Goal: Task Accomplishment & Management: Manage account settings

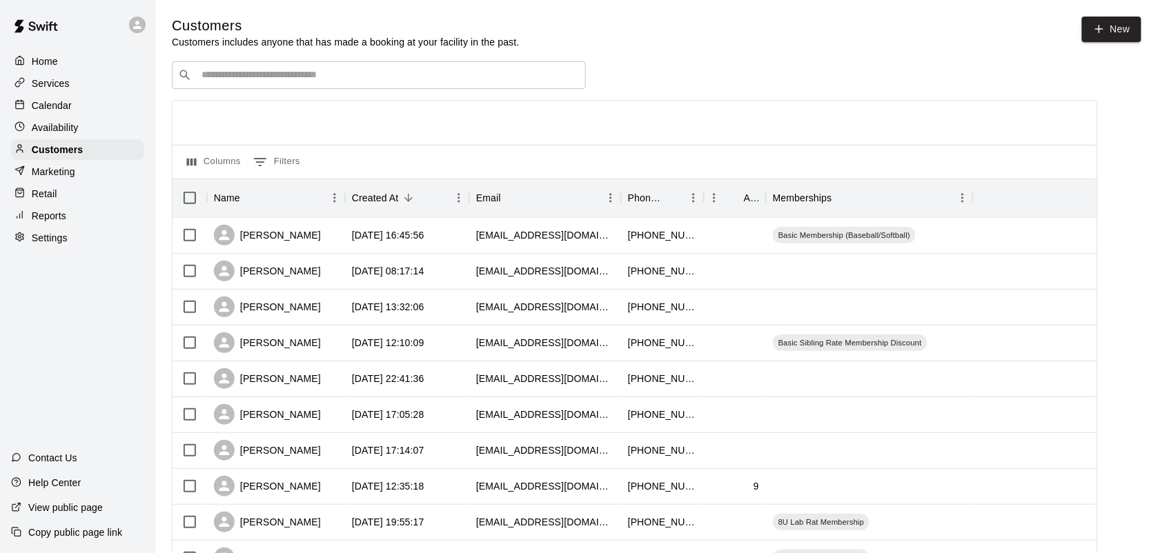
click at [280, 68] on div "​ ​" at bounding box center [379, 75] width 414 height 28
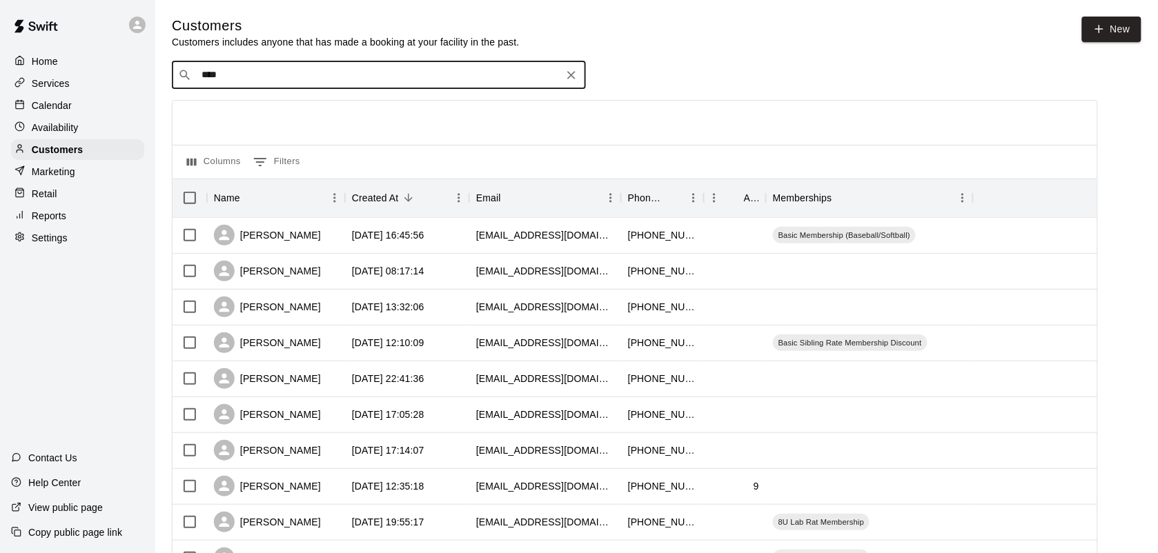
type input "*****"
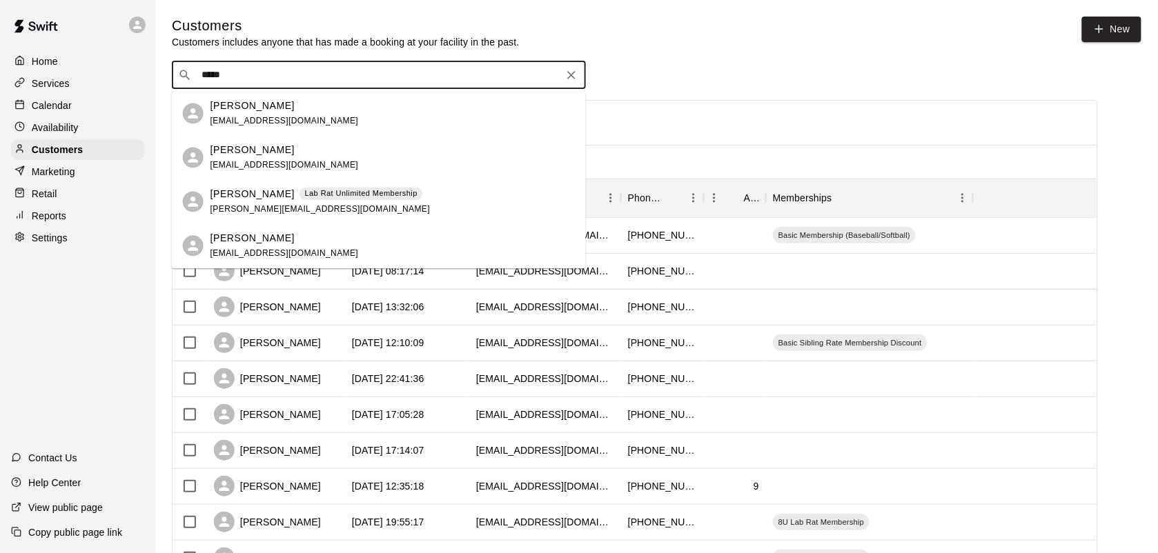
click at [297, 202] on div "[PERSON_NAME] Lab Rat Unlimited Membership [PERSON_NAME][EMAIL_ADDRESS][DOMAIN_…" at bounding box center [319, 202] width 219 height 30
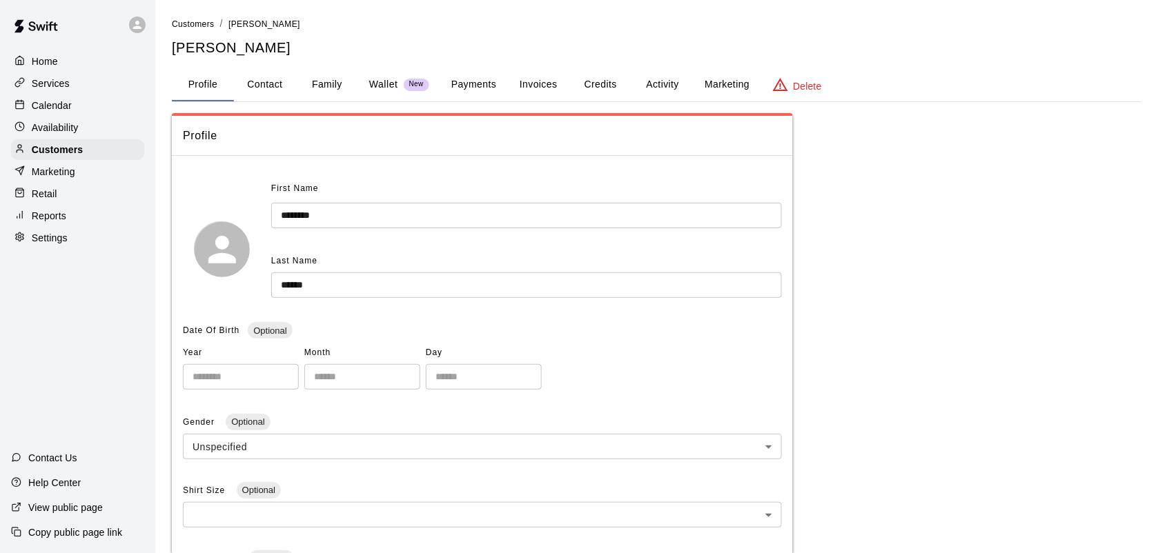
click at [675, 80] on button "Activity" at bounding box center [662, 84] width 62 height 33
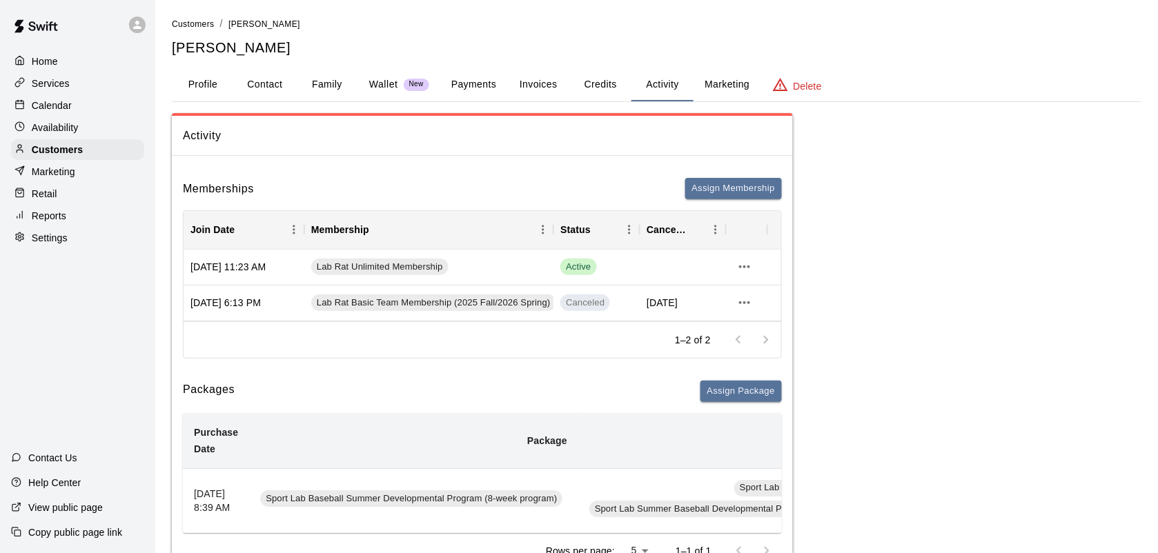
click at [612, 80] on button "Credits" at bounding box center [600, 84] width 62 height 33
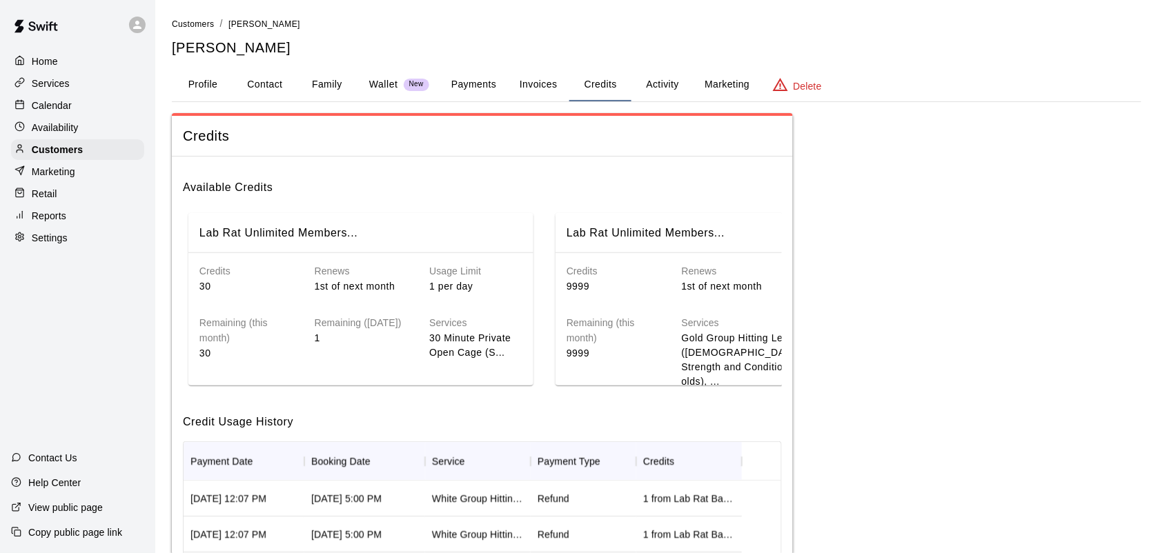
click at [482, 83] on button "Payments" at bounding box center [473, 84] width 67 height 33
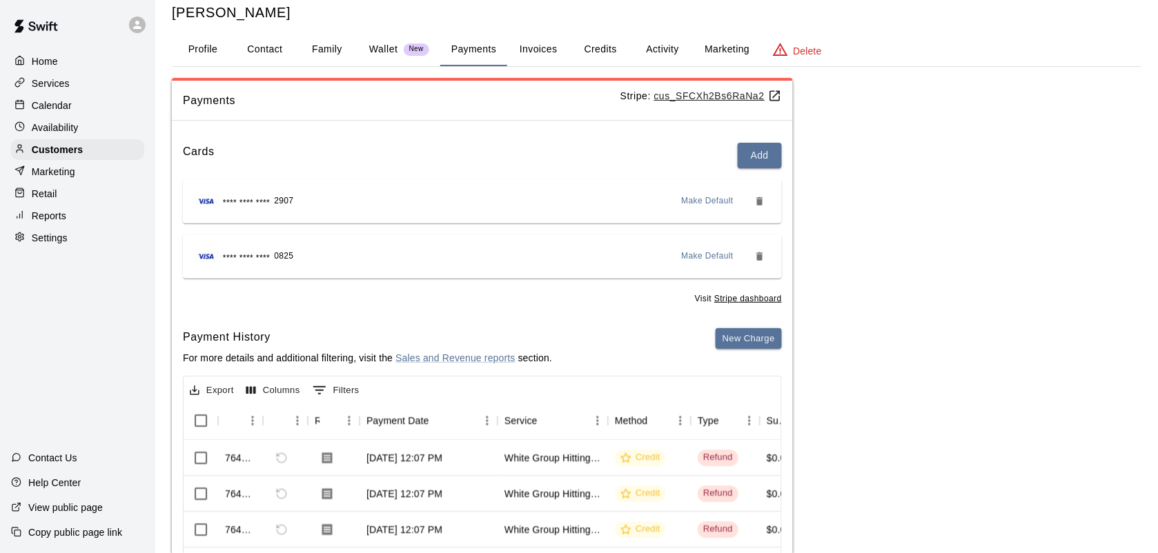
scroll to position [39, 0]
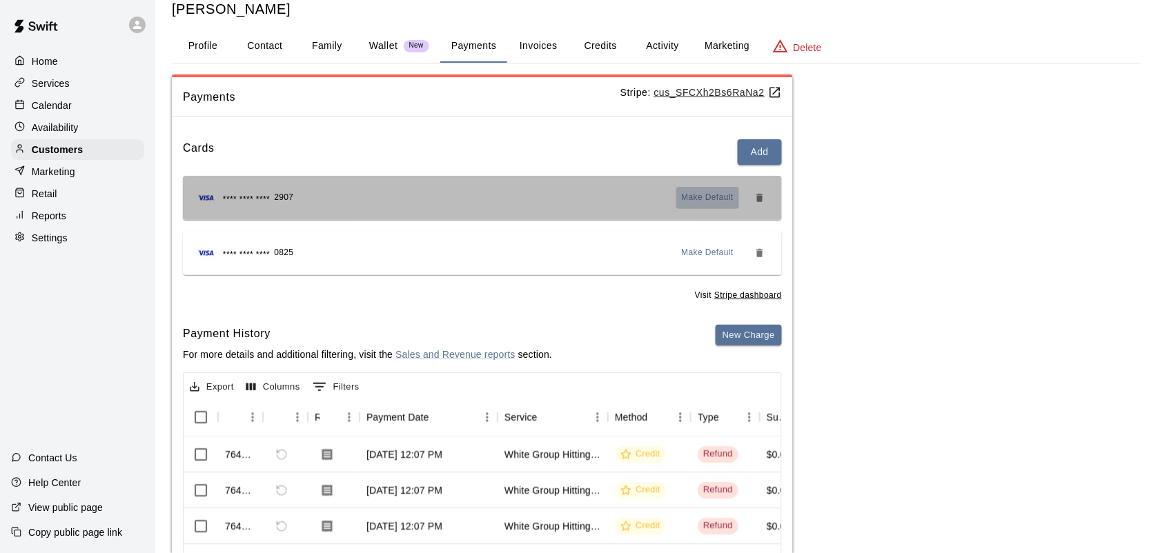
click at [696, 200] on span "Make Default" at bounding box center [708, 198] width 52 height 14
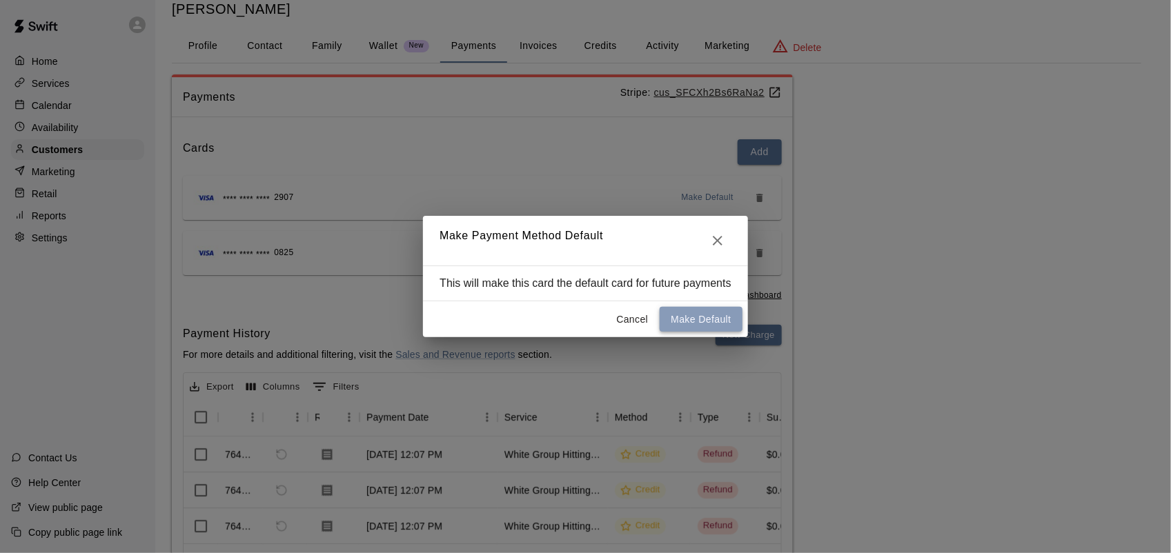
click at [712, 322] on button "Make Default" at bounding box center [701, 320] width 82 height 26
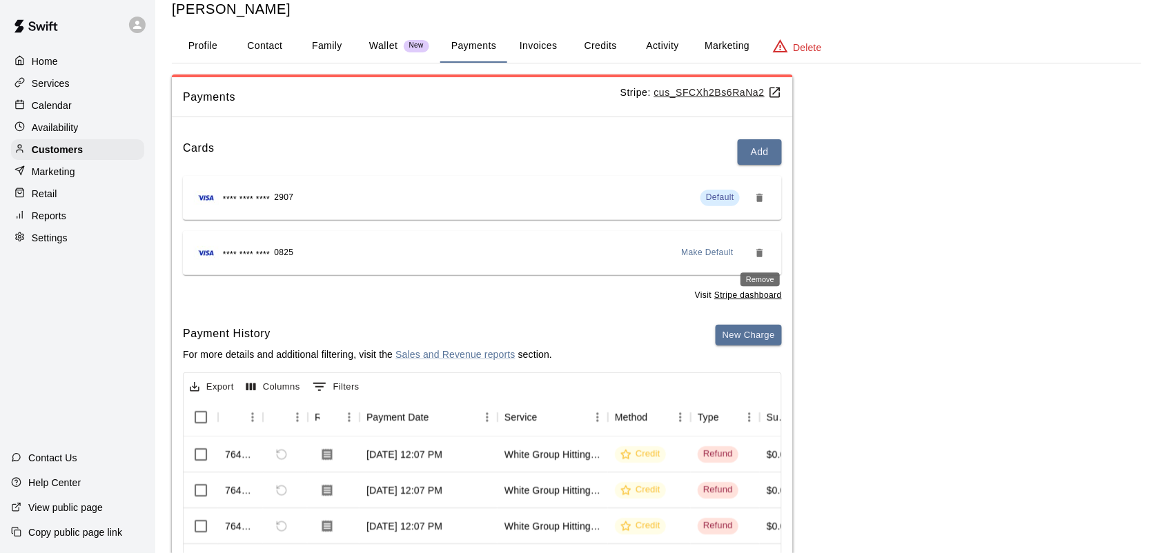
click at [763, 252] on icon "Remove" at bounding box center [759, 253] width 11 height 11
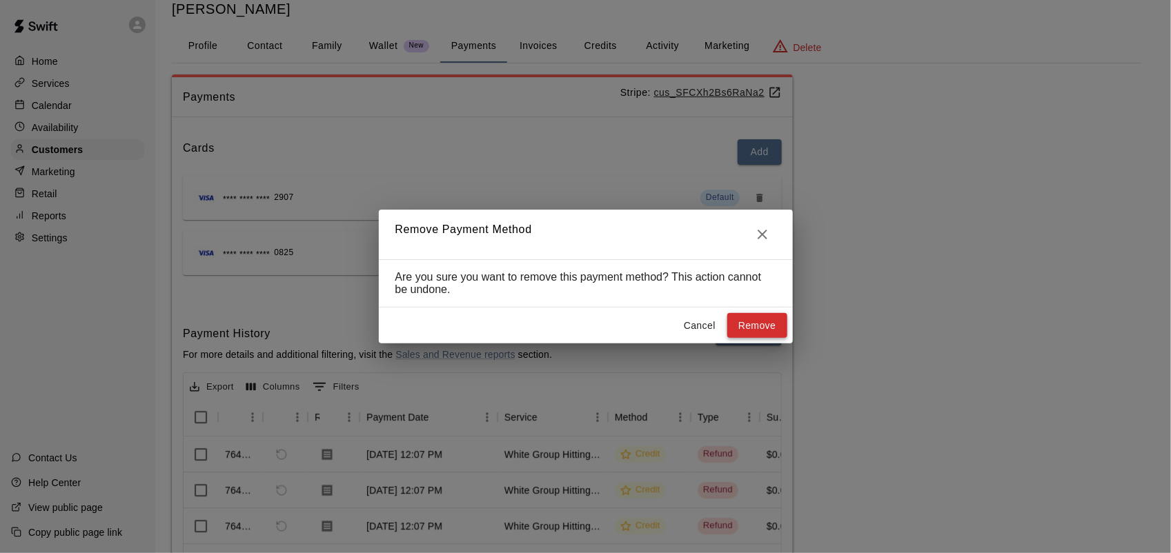
click at [762, 335] on button "Remove" at bounding box center [757, 326] width 60 height 26
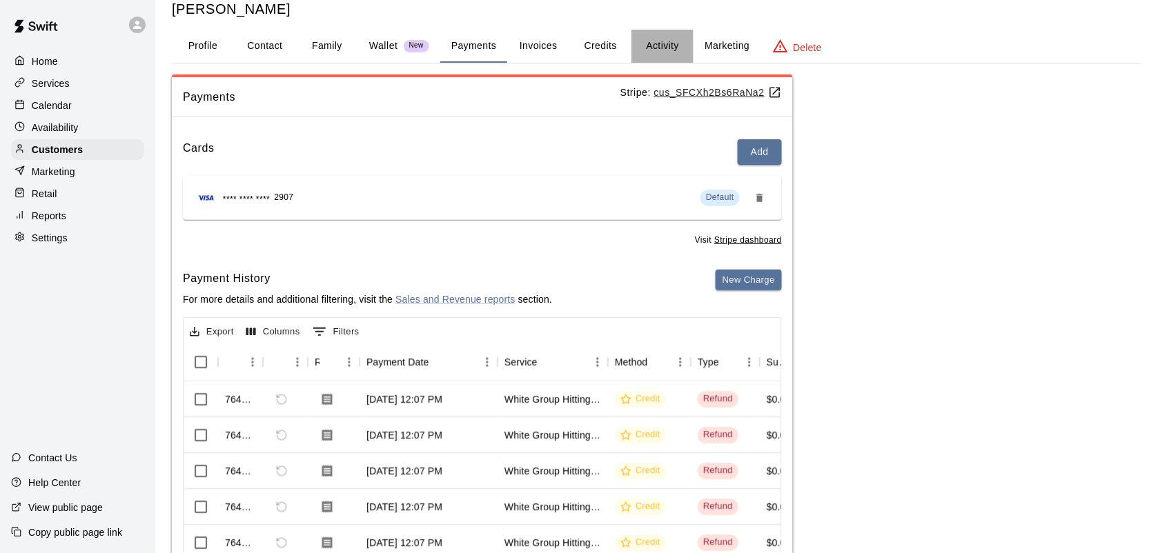
click at [651, 38] on button "Activity" at bounding box center [662, 46] width 62 height 33
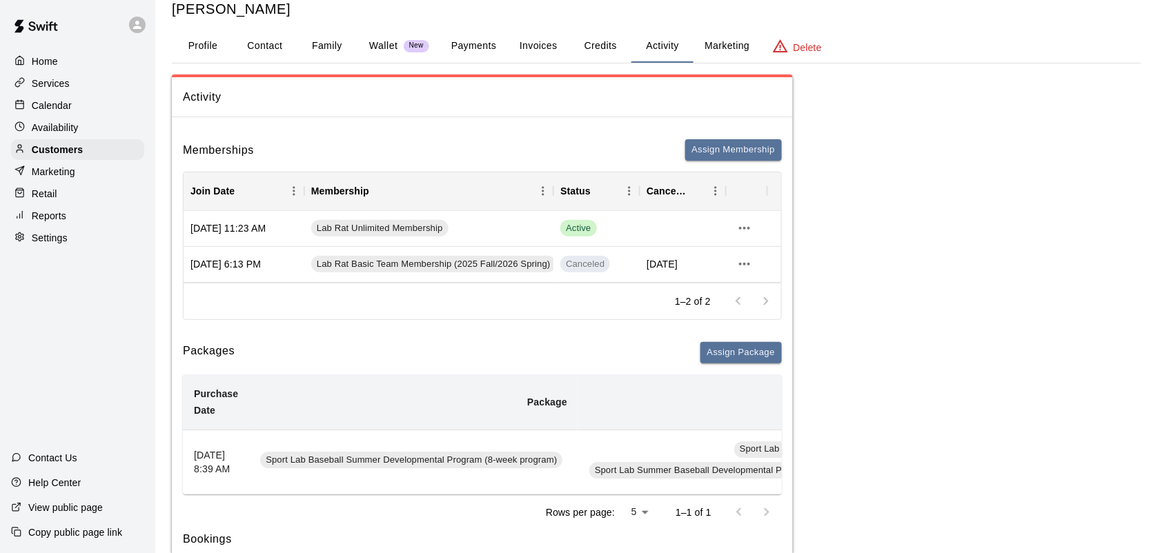
click at [52, 108] on p "Calendar" at bounding box center [52, 106] width 40 height 14
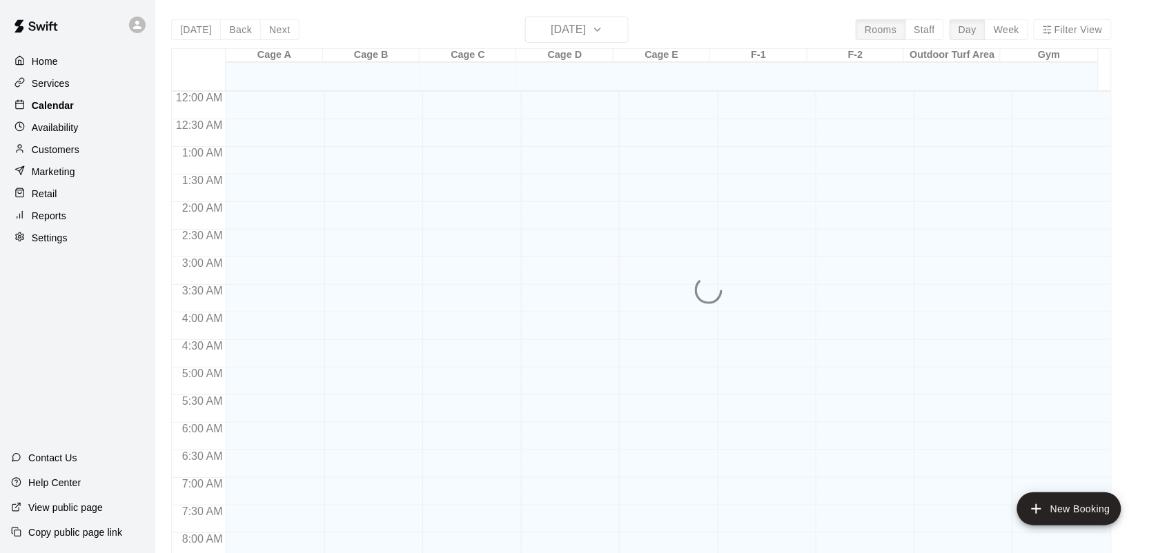
scroll to position [805, 0]
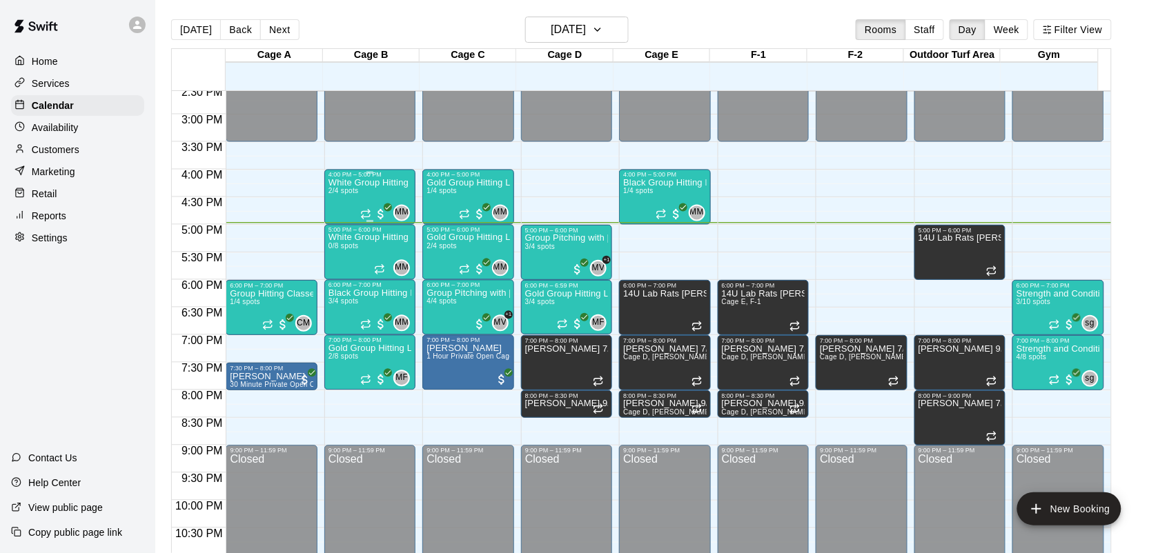
click at [343, 188] on div "White Group Hitting Lesson (7-14 year olds) 2/4 spots" at bounding box center [369, 455] width 83 height 553
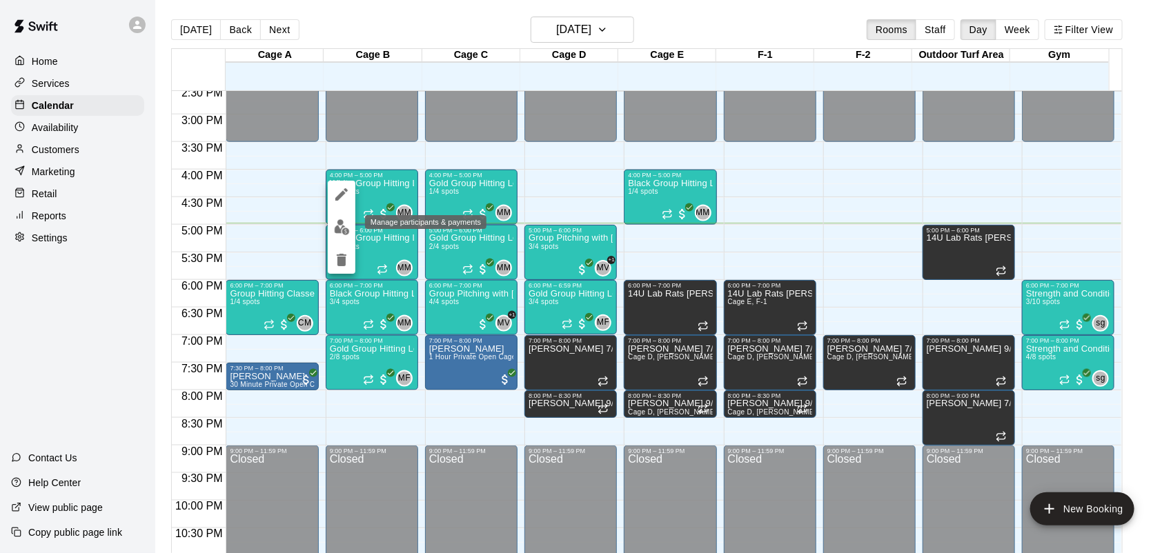
click at [336, 221] on img "edit" at bounding box center [342, 227] width 16 height 16
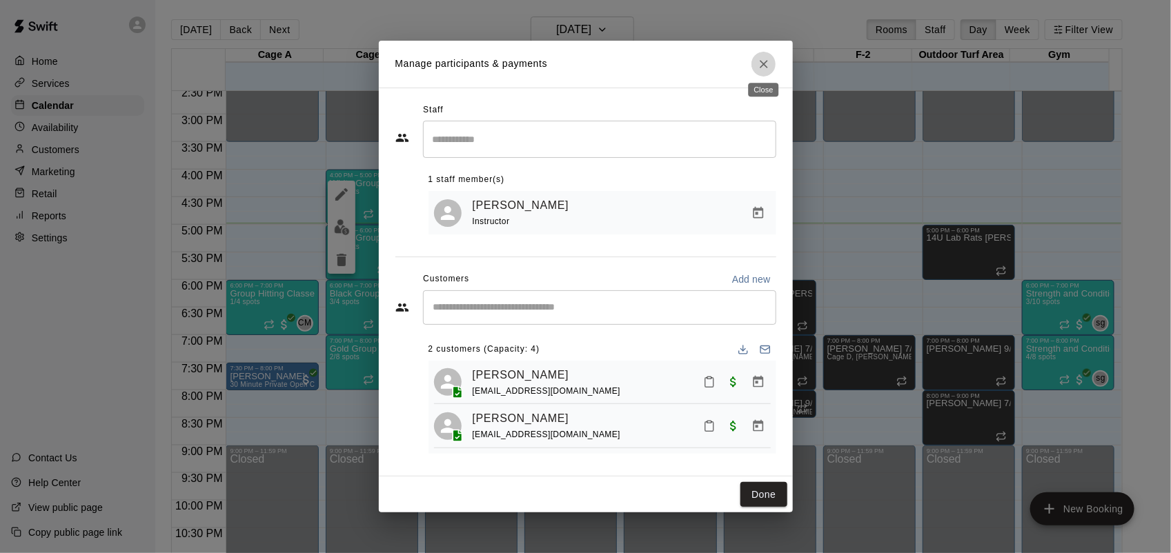
click at [769, 57] on icon "Close" at bounding box center [764, 64] width 14 height 14
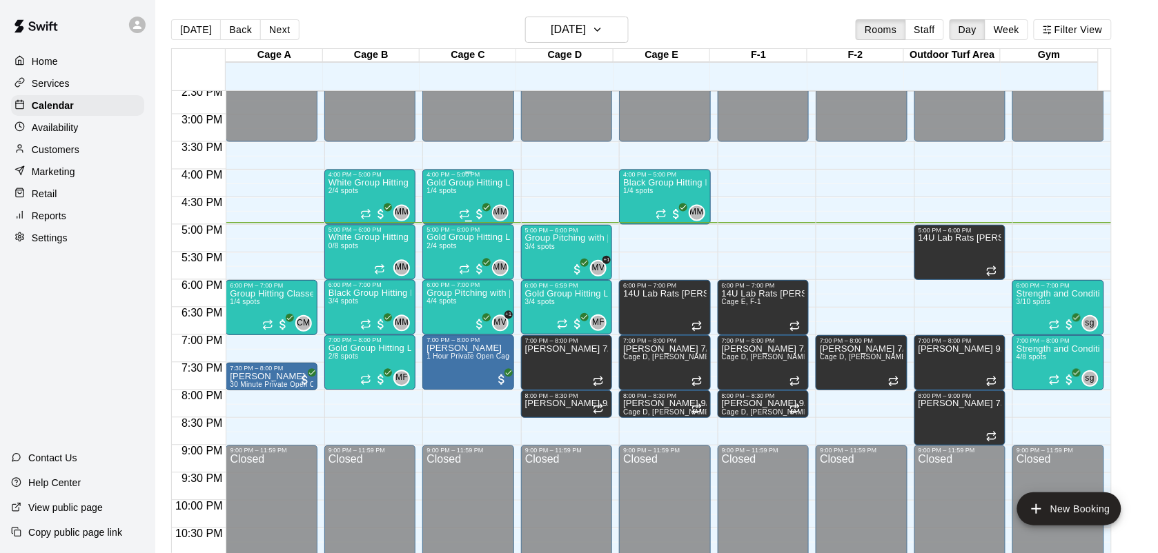
click at [445, 184] on p "Gold Group Hitting Lesson ([DEMOGRAPHIC_DATA] and up)" at bounding box center [467, 184] width 83 height 0
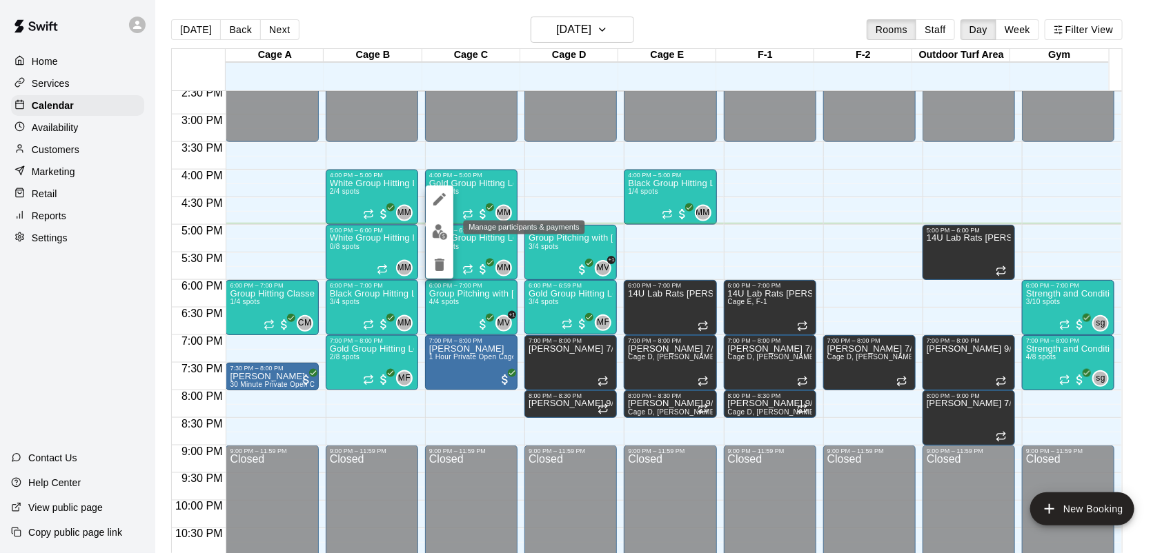
click at [429, 233] on button "edit" at bounding box center [440, 232] width 28 height 27
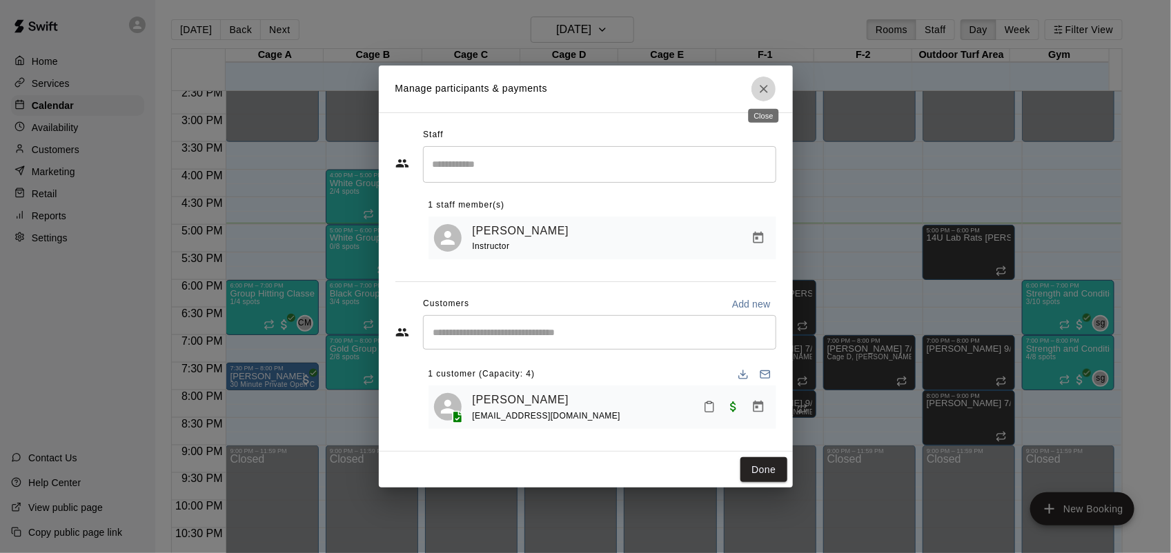
click at [764, 87] on icon "Close" at bounding box center [764, 89] width 8 height 8
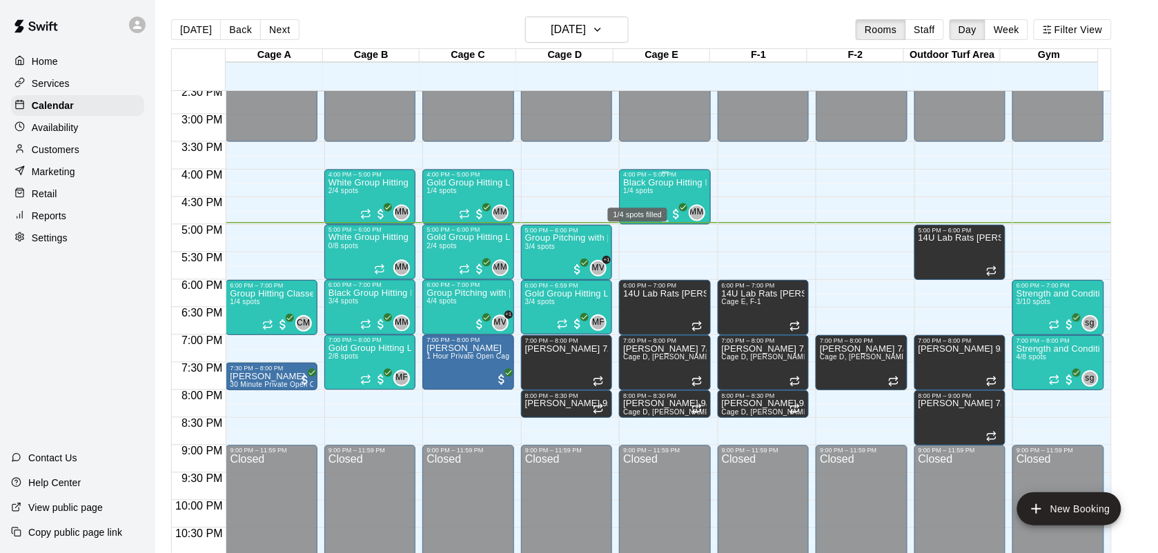
click at [653, 193] on span "1/4 spots" at bounding box center [638, 192] width 30 height 8
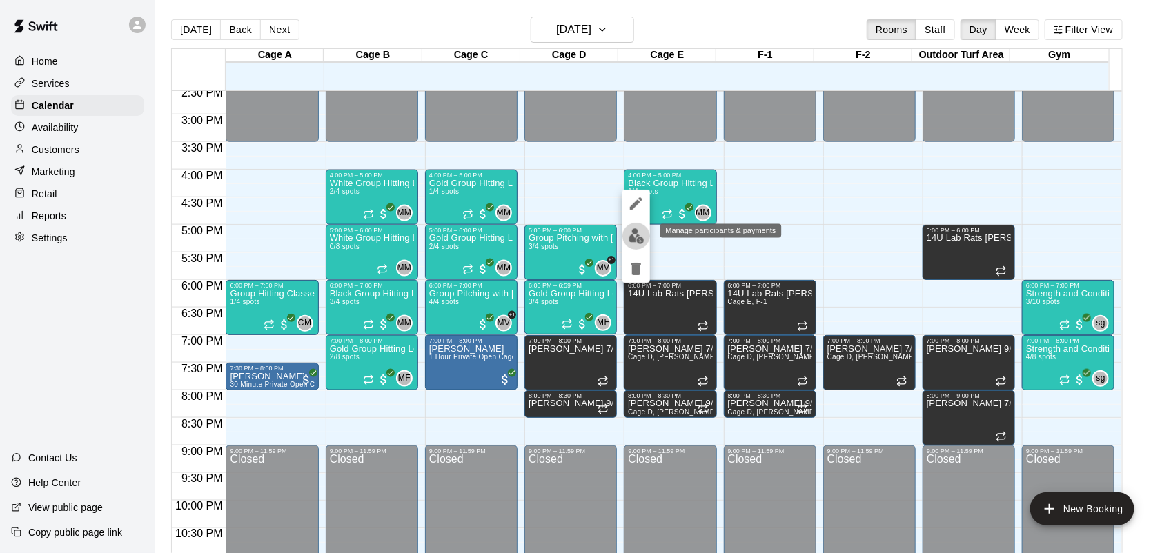
click at [633, 230] on img "edit" at bounding box center [637, 236] width 16 height 16
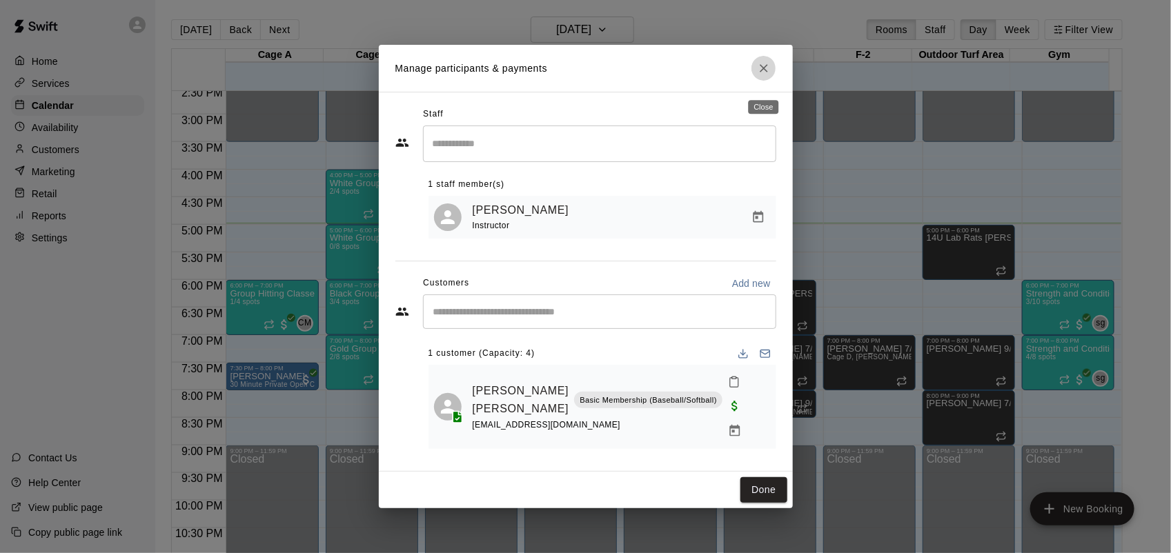
click at [767, 72] on icon "Close" at bounding box center [764, 68] width 14 height 14
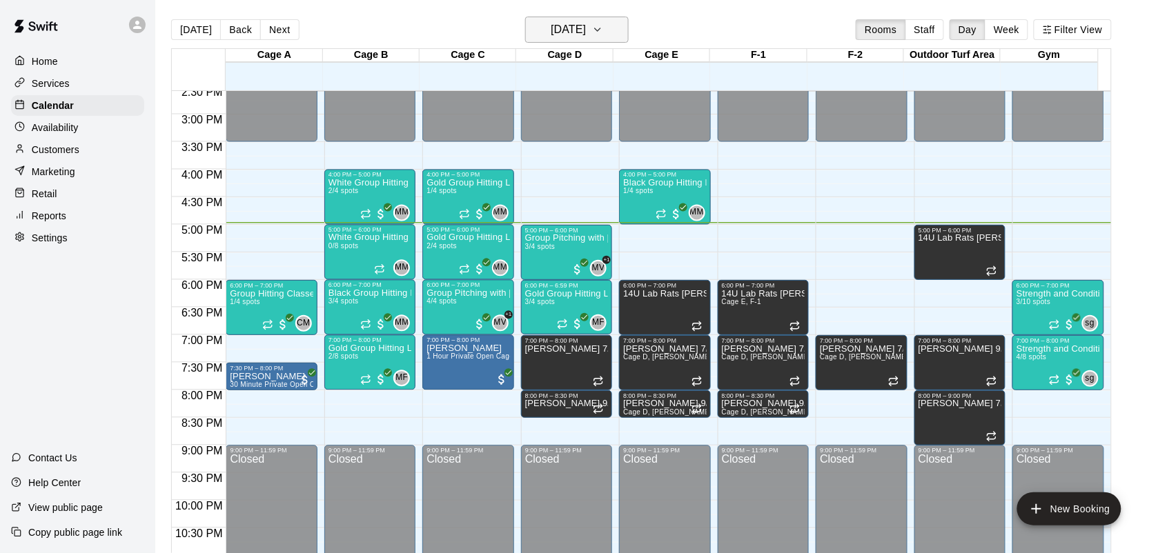
click at [620, 28] on button "[DATE]" at bounding box center [577, 30] width 104 height 26
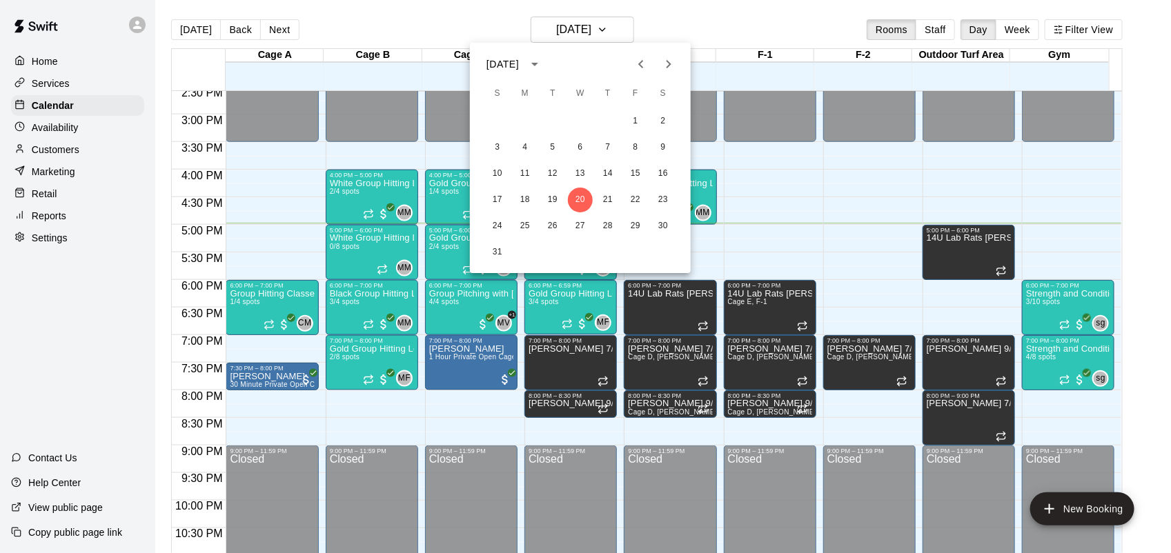
click at [699, 185] on div at bounding box center [585, 276] width 1171 height 553
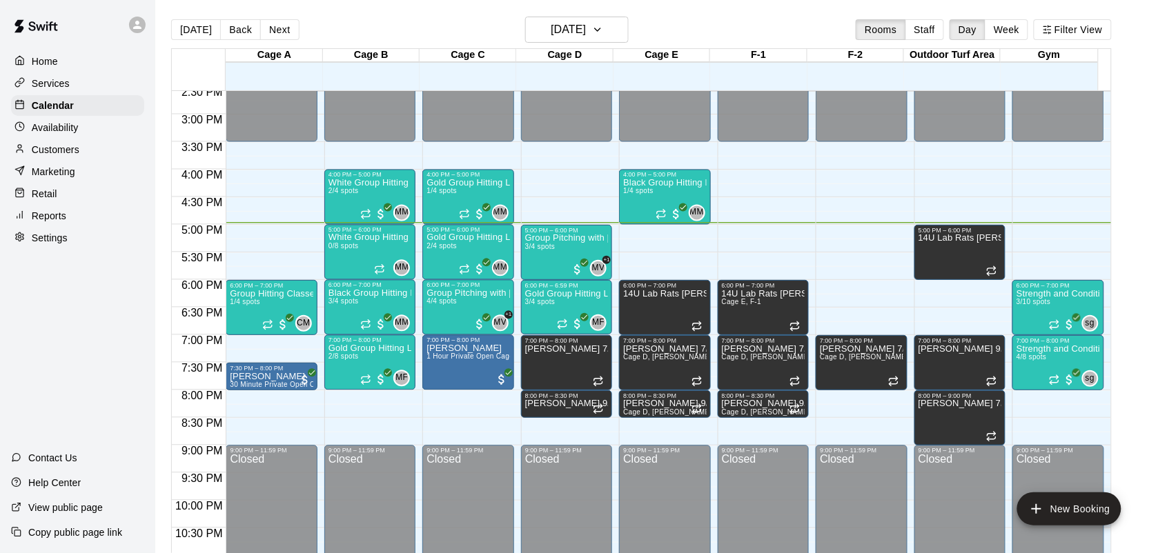
click at [699, 184] on p "Black Group Hitting Lesson (10-14 year olds)" at bounding box center [664, 184] width 83 height 0
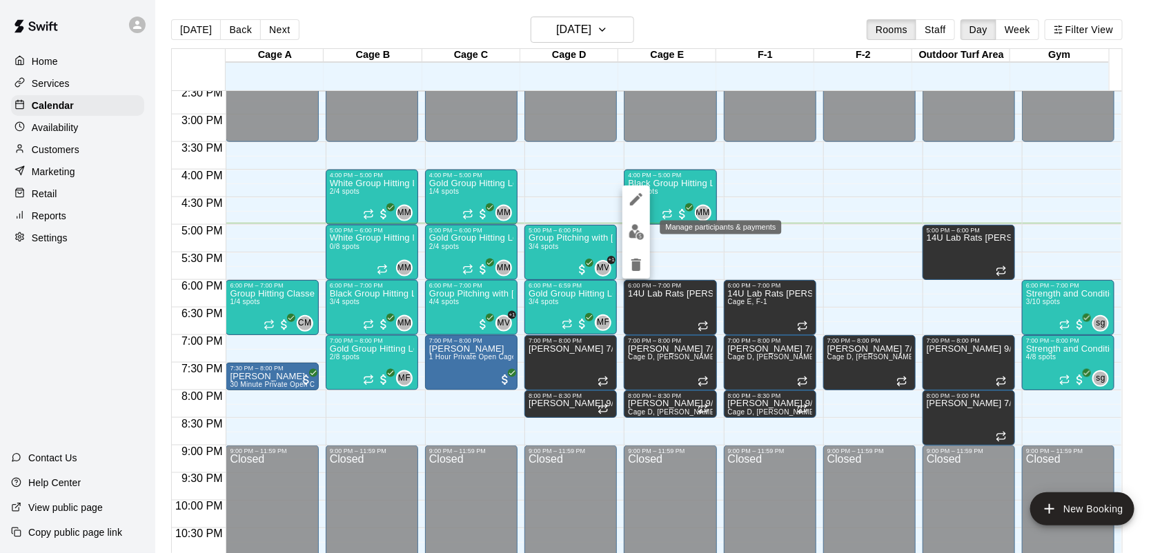
click at [630, 229] on img "edit" at bounding box center [637, 232] width 16 height 16
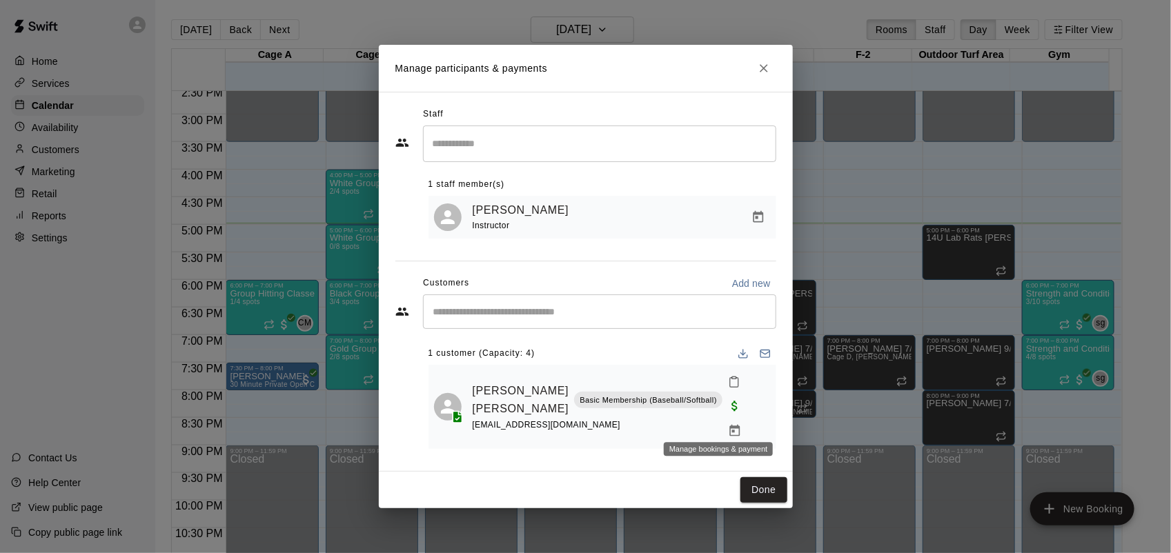
click at [730, 425] on icon "Manage bookings & payment" at bounding box center [735, 431] width 10 height 12
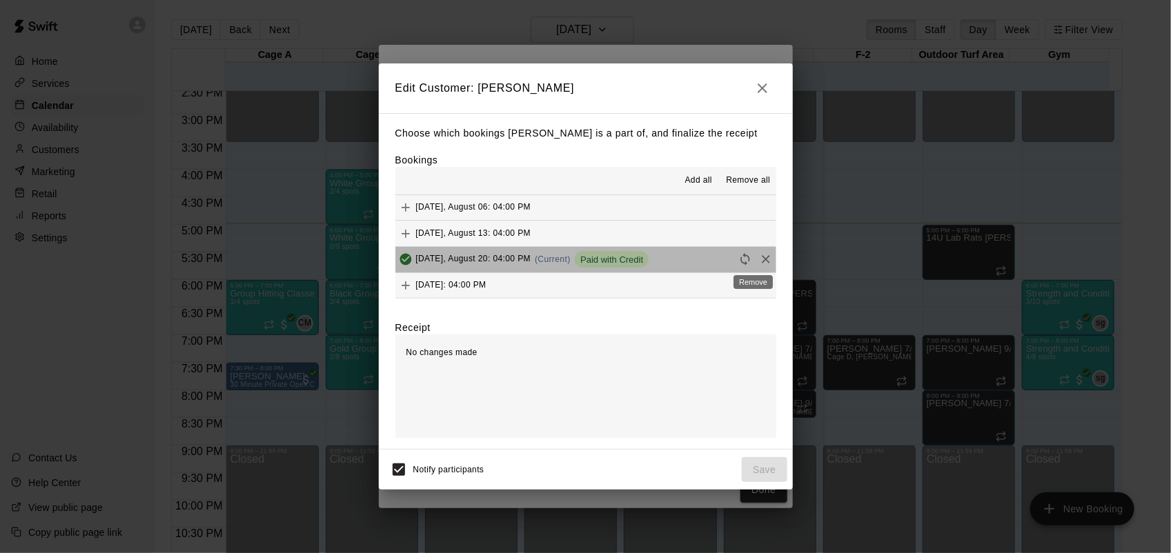
click at [751, 266] on div "Remove" at bounding box center [753, 278] width 42 height 25
click at [762, 262] on icon "Remove" at bounding box center [766, 260] width 8 height 8
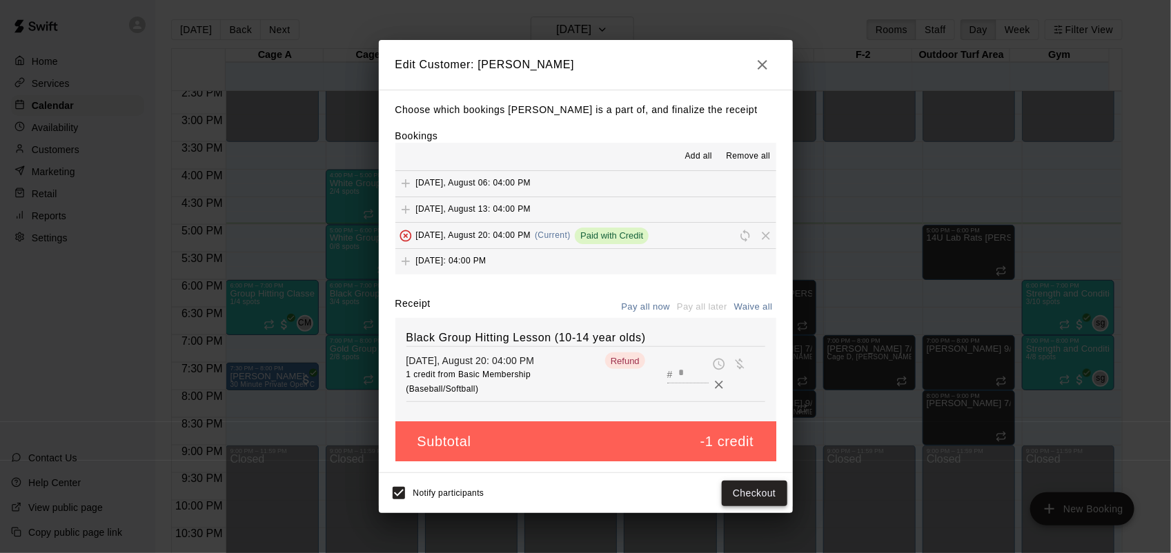
click at [751, 490] on button "Checkout" at bounding box center [754, 494] width 65 height 26
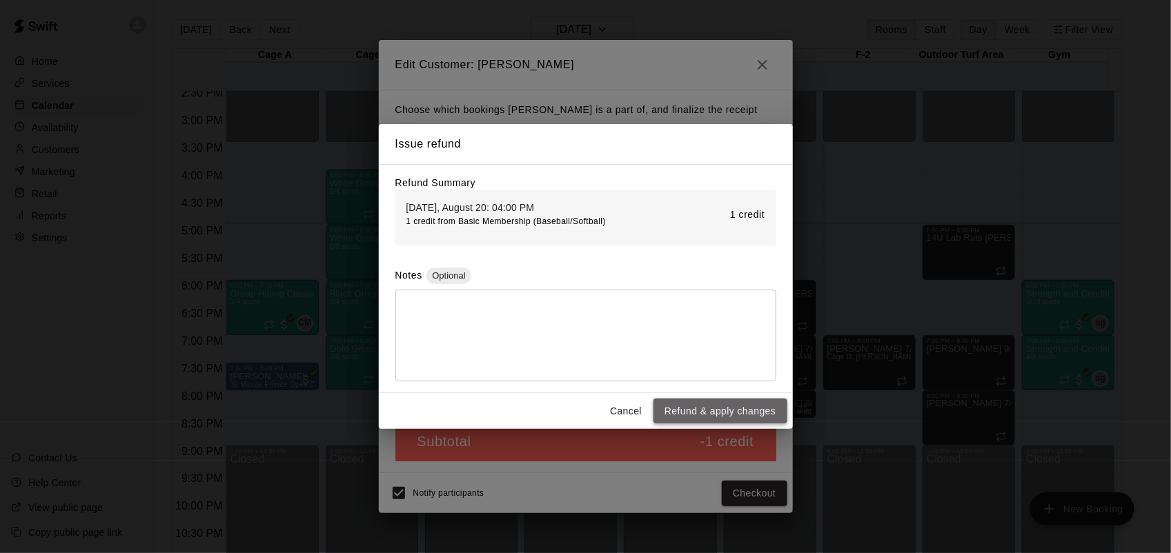
click at [727, 401] on button "Refund & apply changes" at bounding box center [719, 412] width 133 height 26
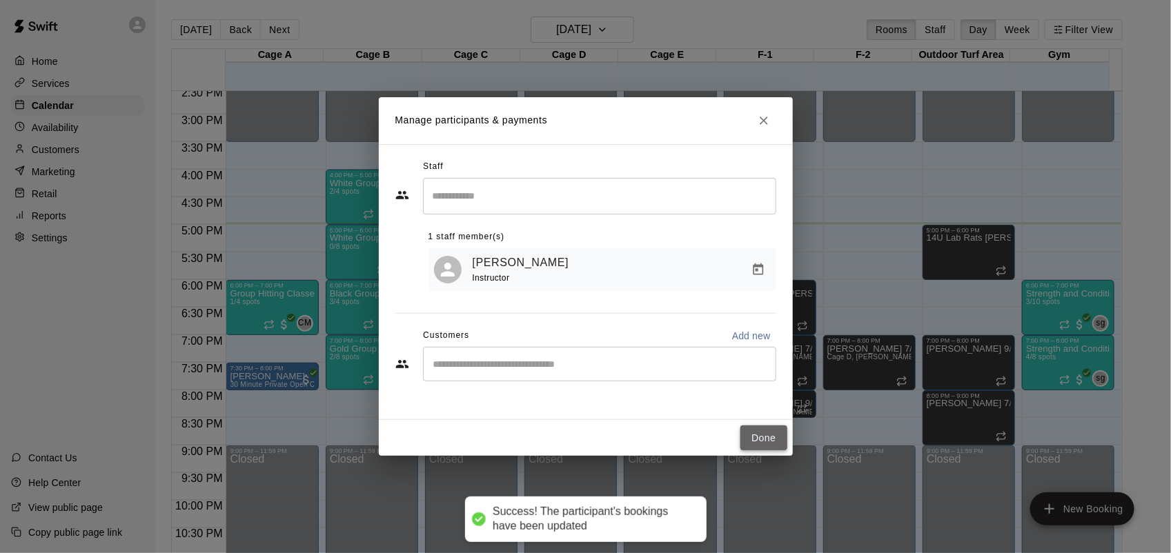
click at [764, 430] on button "Done" at bounding box center [763, 439] width 46 height 26
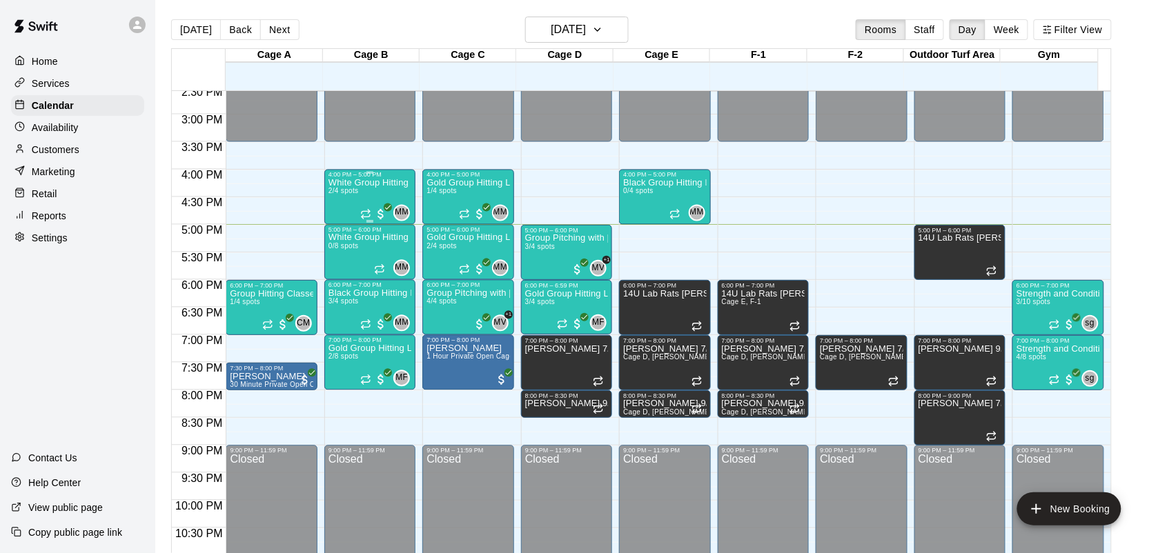
click at [352, 199] on div "White Group Hitting Lesson (7-14 year olds) 2/4 spots" at bounding box center [369, 455] width 83 height 553
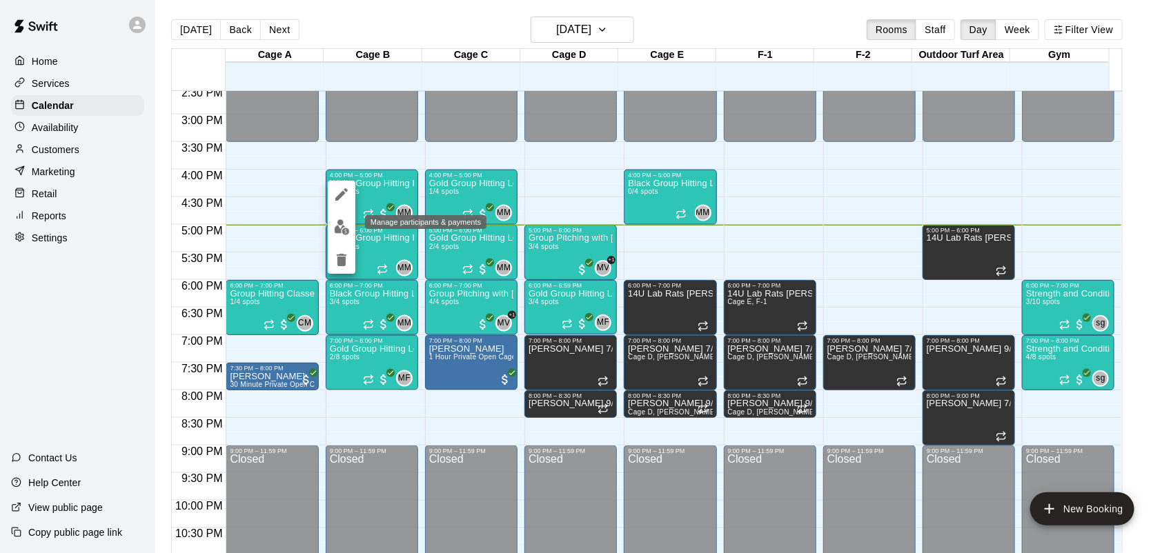
click at [342, 219] on img "edit" at bounding box center [342, 227] width 16 height 16
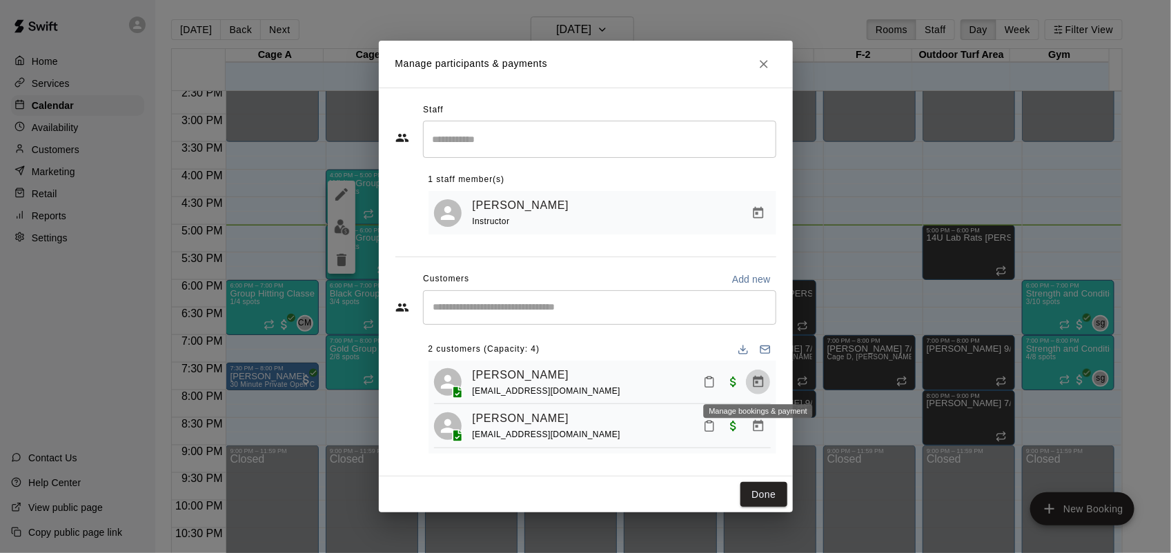
click at [761, 381] on icon "Manage bookings & payment" at bounding box center [758, 382] width 14 height 14
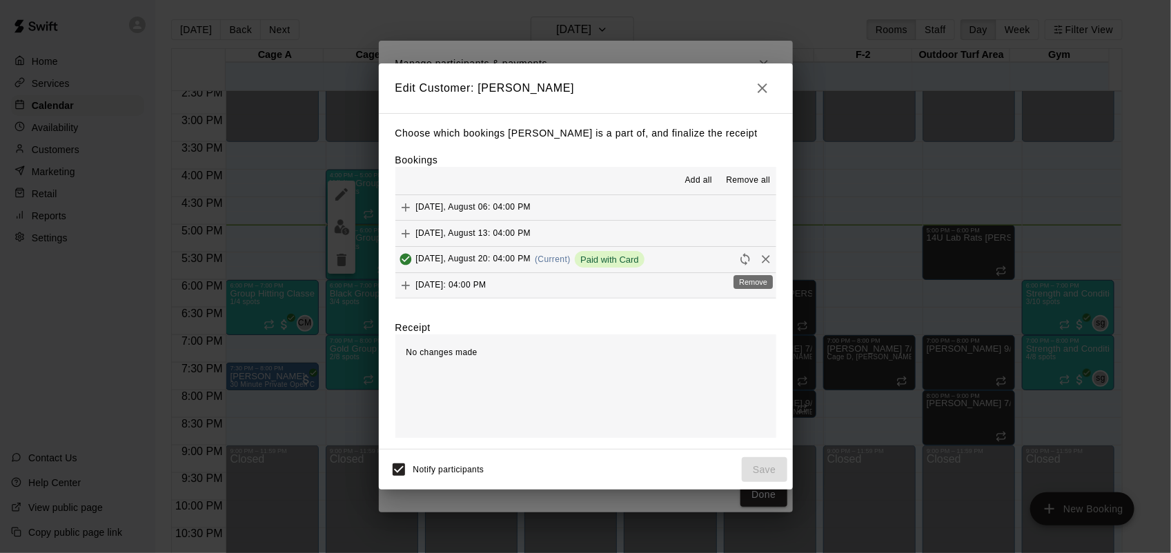
click at [762, 260] on icon "Remove" at bounding box center [766, 260] width 8 height 8
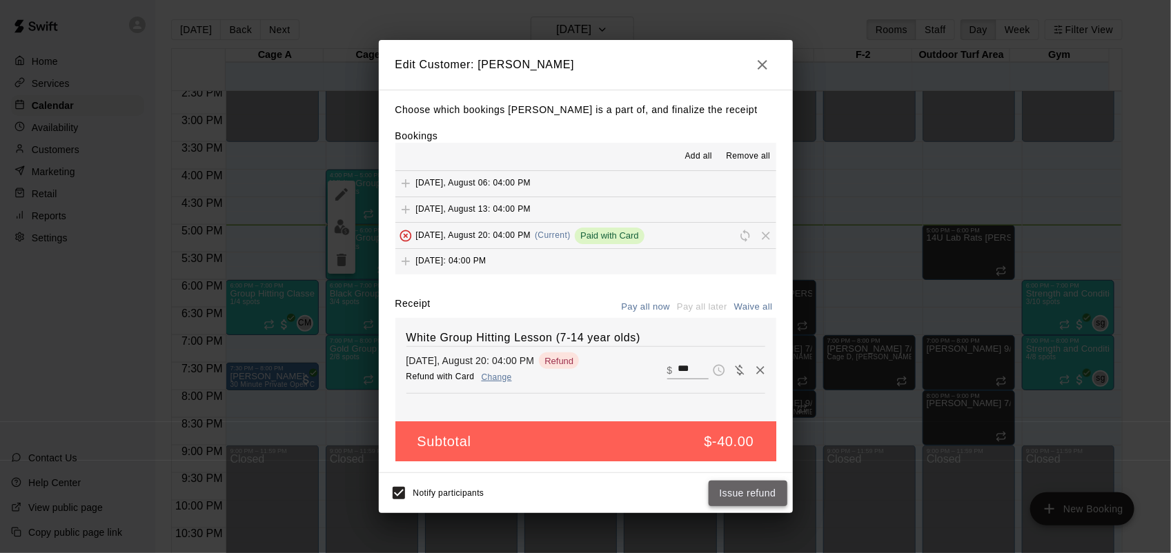
click at [738, 495] on button "Issue refund" at bounding box center [748, 494] width 79 height 26
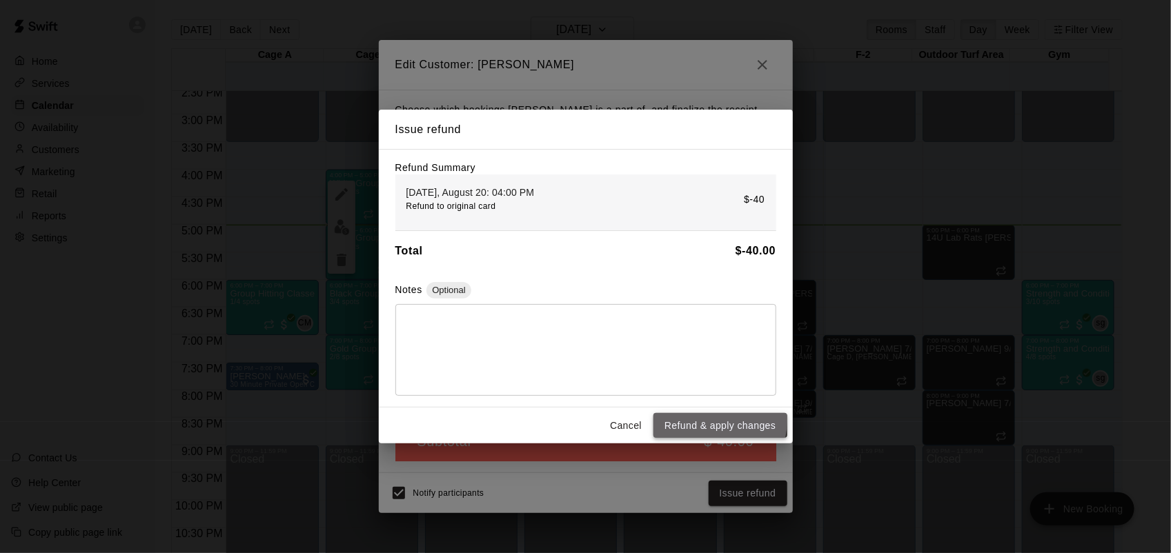
click at [712, 424] on button "Refund & apply changes" at bounding box center [719, 426] width 133 height 26
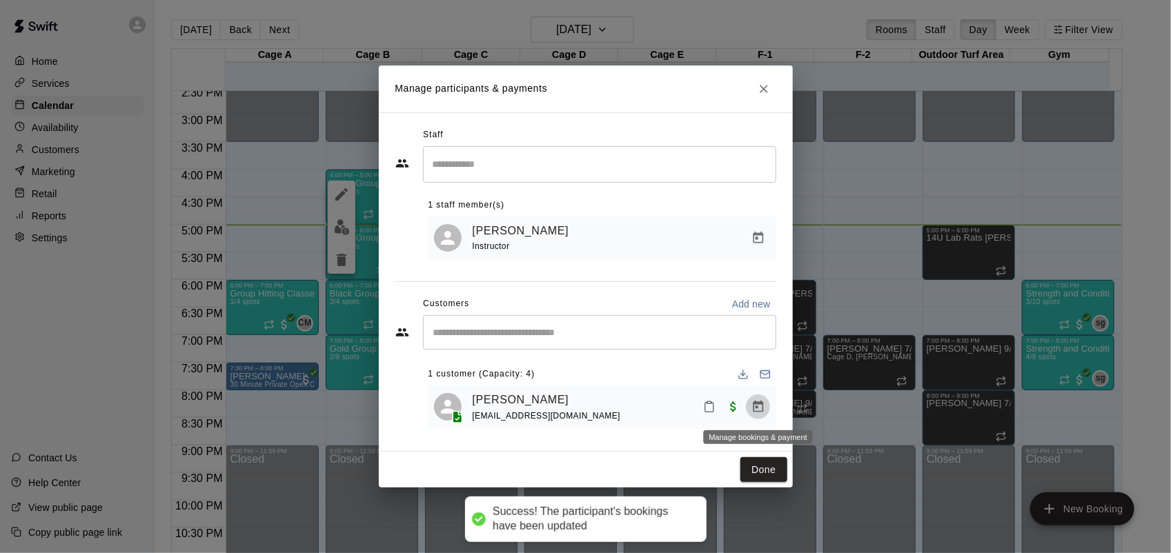
click at [759, 411] on icon "Manage bookings & payment" at bounding box center [758, 407] width 14 height 14
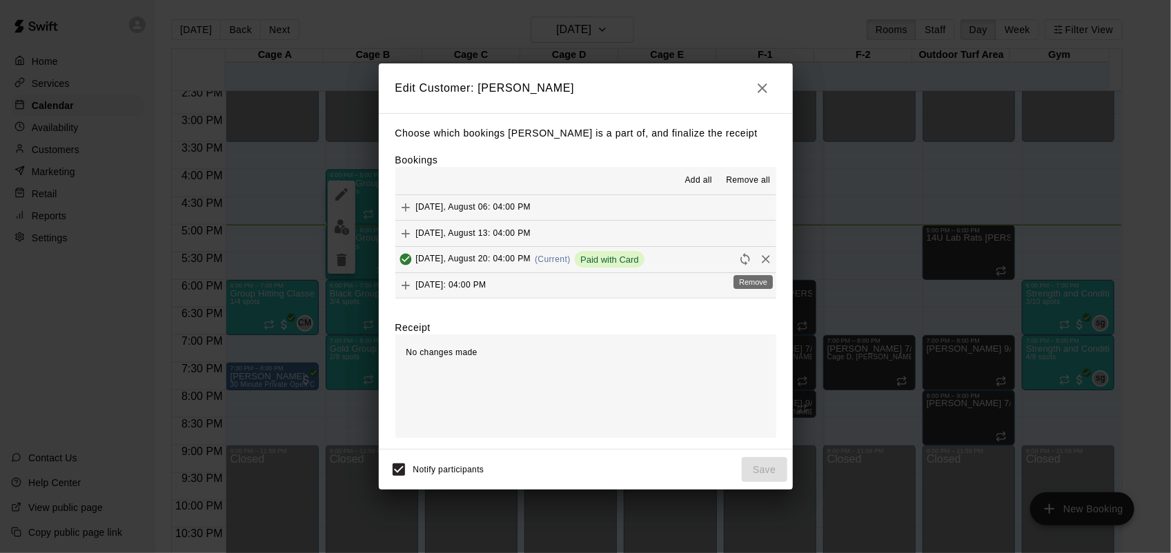
click at [759, 257] on icon "Remove" at bounding box center [766, 260] width 14 height 14
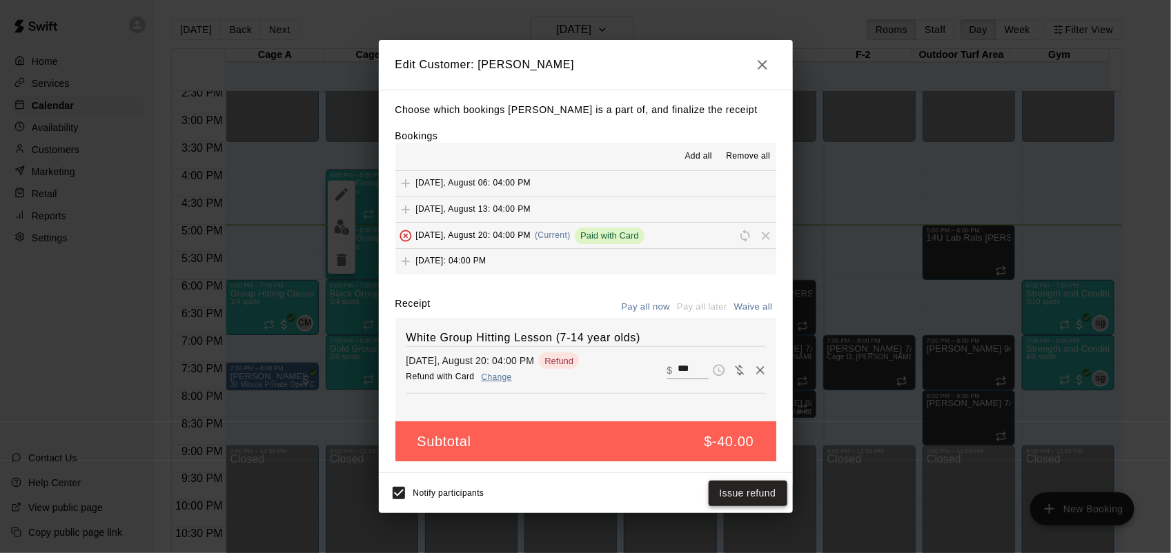
click at [740, 491] on button "Issue refund" at bounding box center [748, 494] width 79 height 26
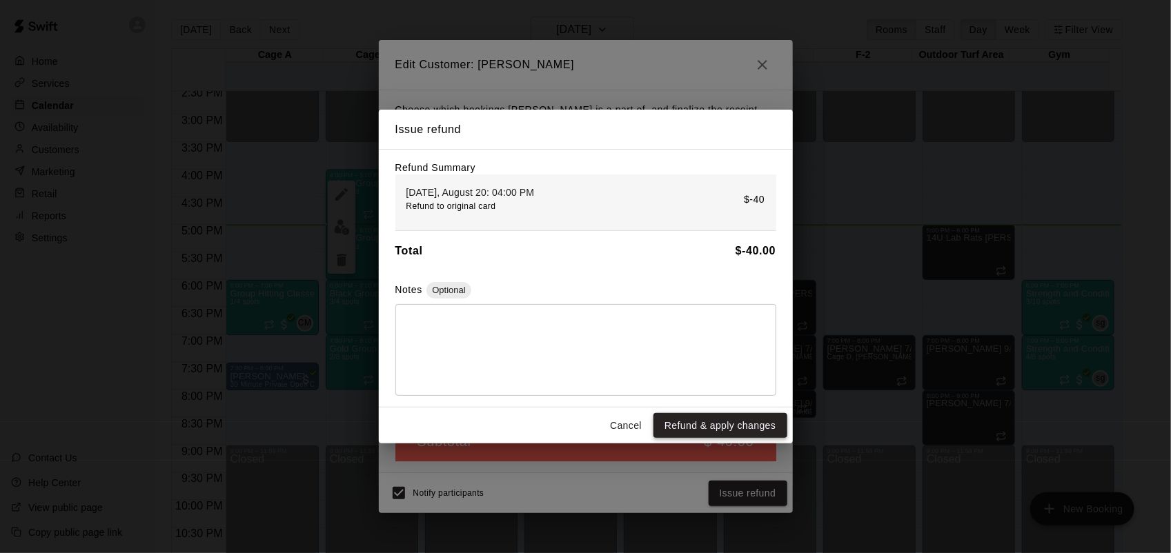
click at [722, 424] on button "Refund & apply changes" at bounding box center [719, 426] width 133 height 26
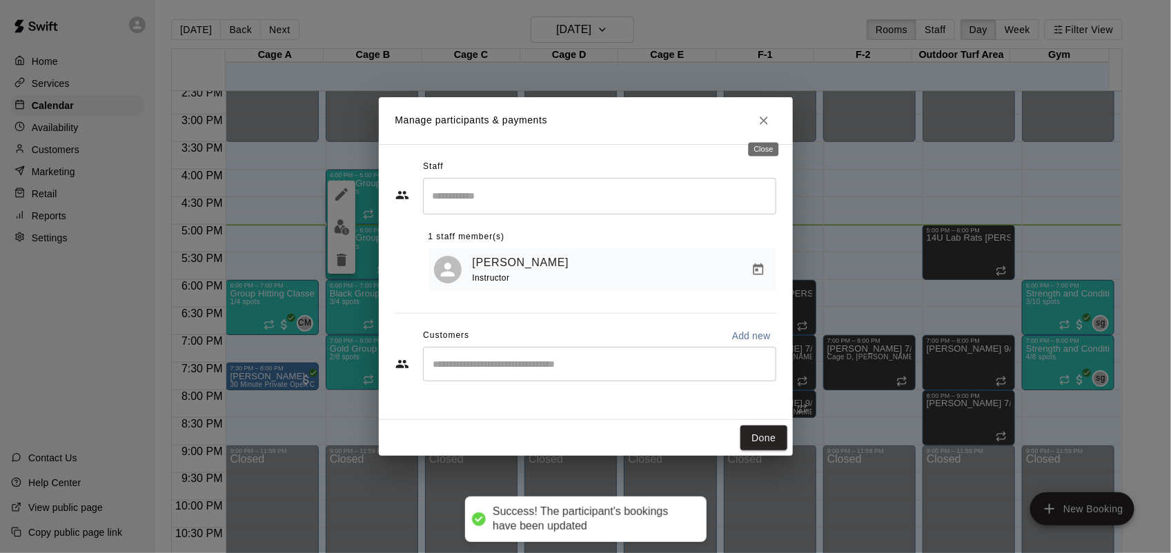
click at [765, 115] on icon "Close" at bounding box center [764, 121] width 14 height 14
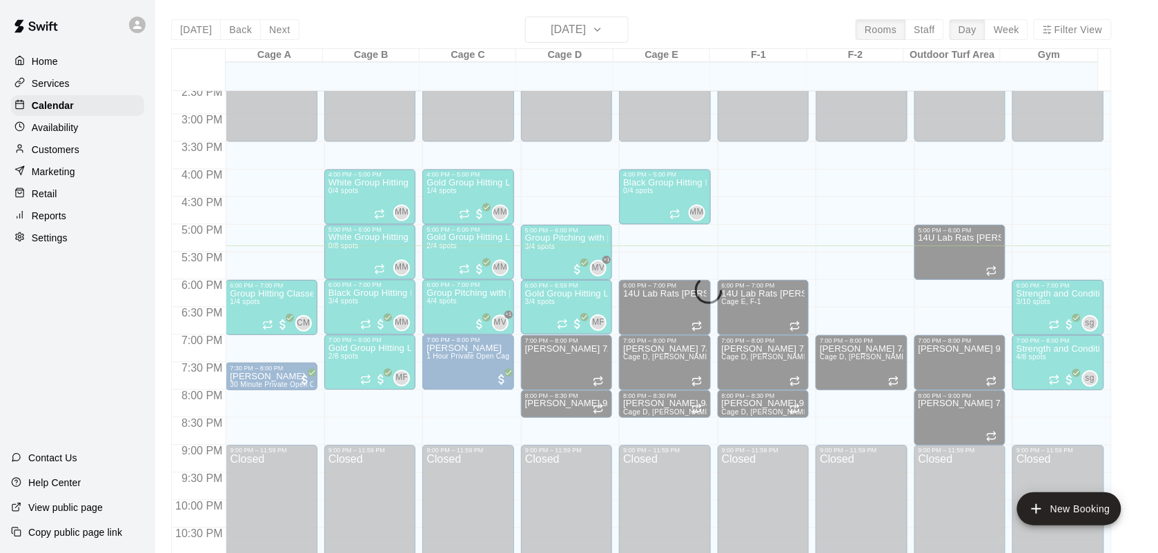
click at [63, 157] on p "Customers" at bounding box center [56, 150] width 48 height 14
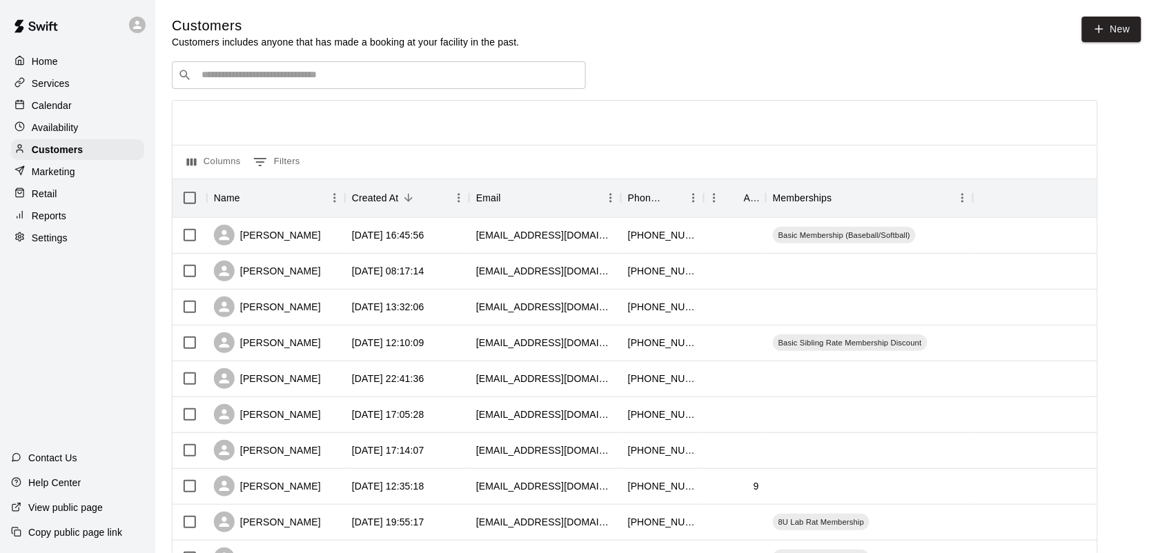
click at [243, 88] on div "​ ​" at bounding box center [379, 75] width 414 height 28
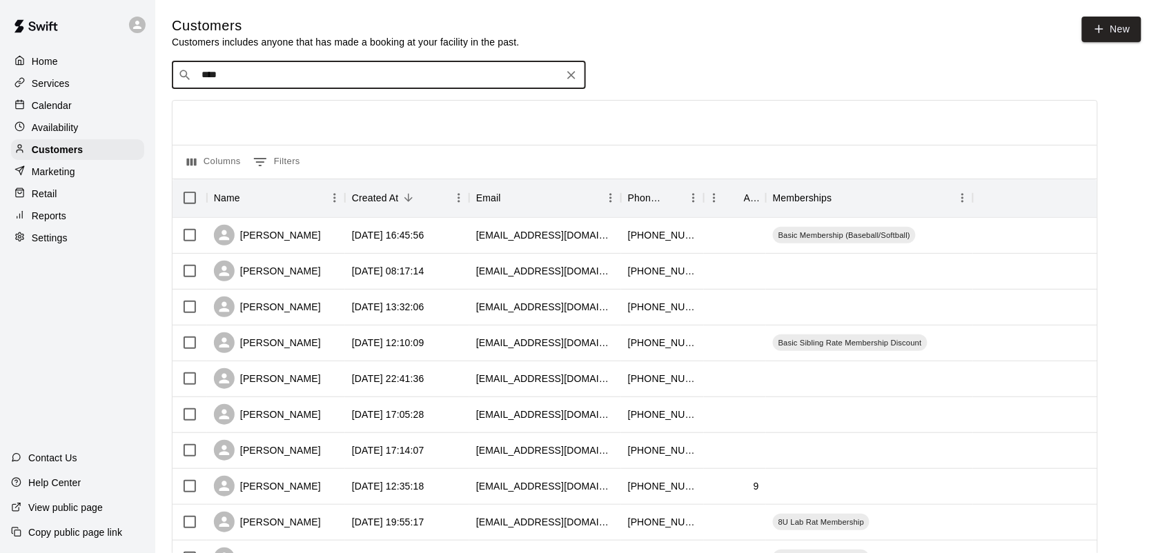
type input "*****"
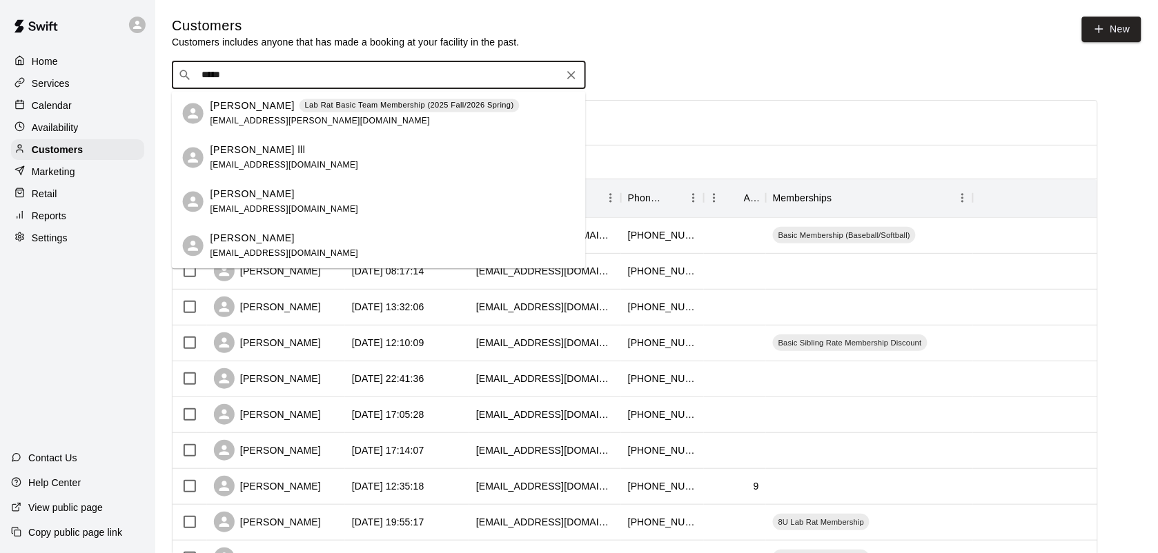
click at [312, 198] on div "[PERSON_NAME] [EMAIL_ADDRESS][DOMAIN_NAME]" at bounding box center [392, 202] width 364 height 30
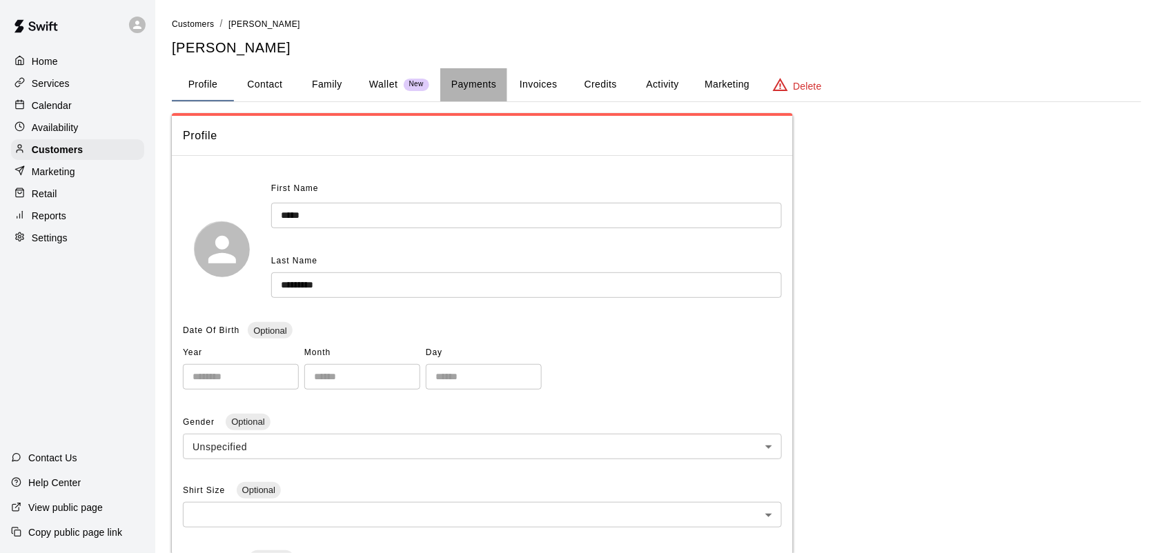
click at [495, 87] on button "Payments" at bounding box center [473, 84] width 67 height 33
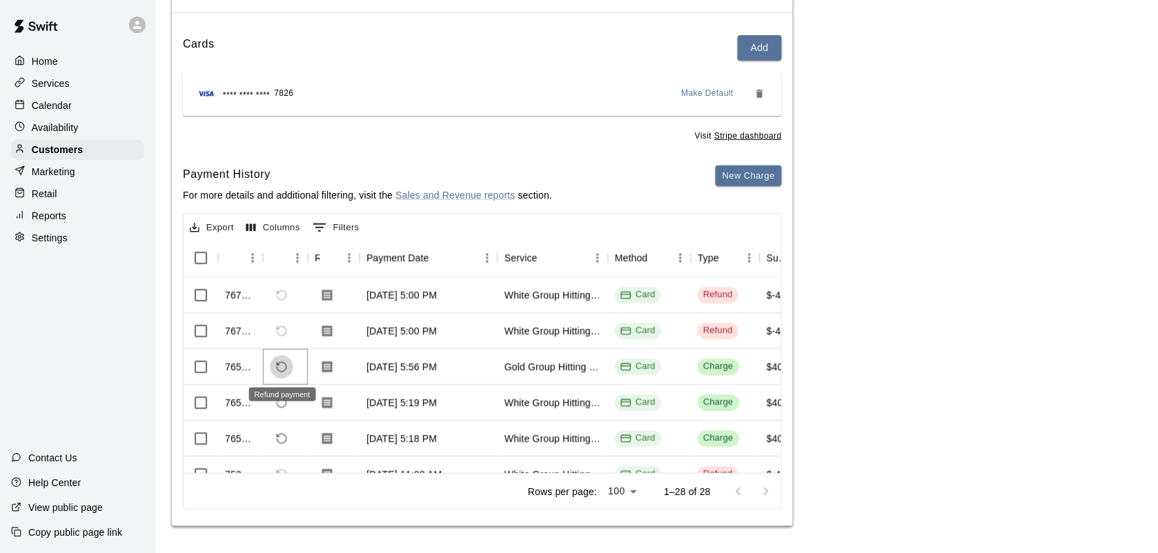
click at [283, 368] on icon "Refund payment" at bounding box center [281, 367] width 12 height 12
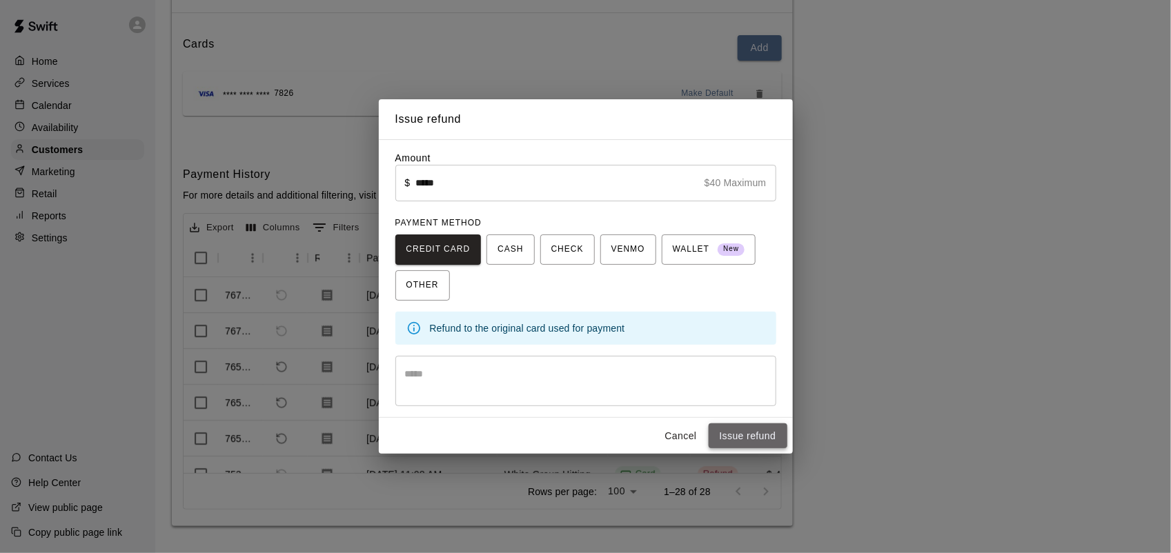
click at [738, 433] on button "Issue refund" at bounding box center [748, 437] width 79 height 26
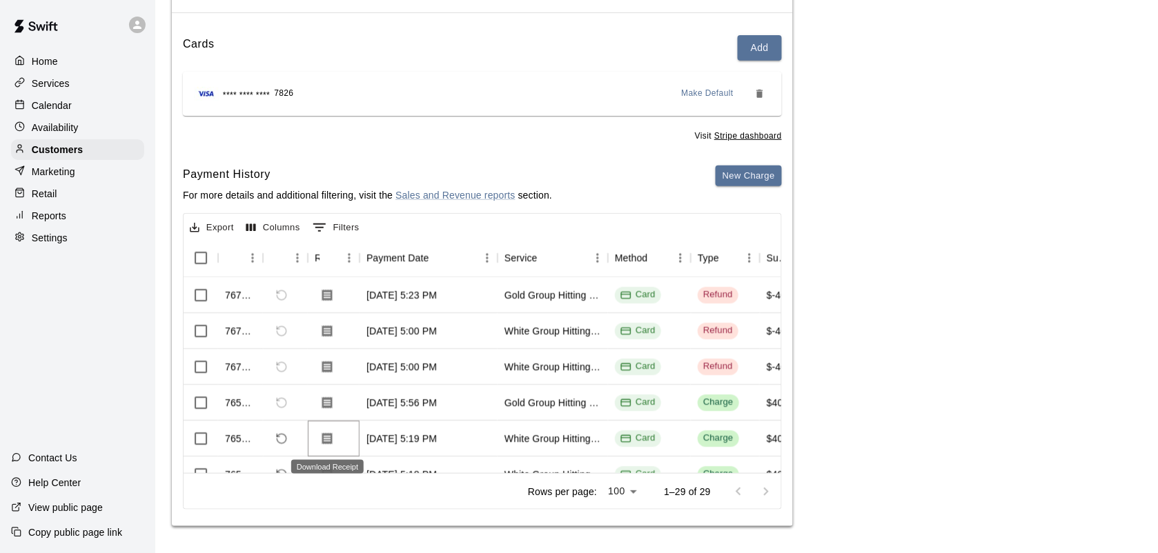
click at [323, 433] on icon "Download Receipt" at bounding box center [327, 439] width 10 height 12
click at [277, 444] on button "Refund payment" at bounding box center [281, 438] width 23 height 23
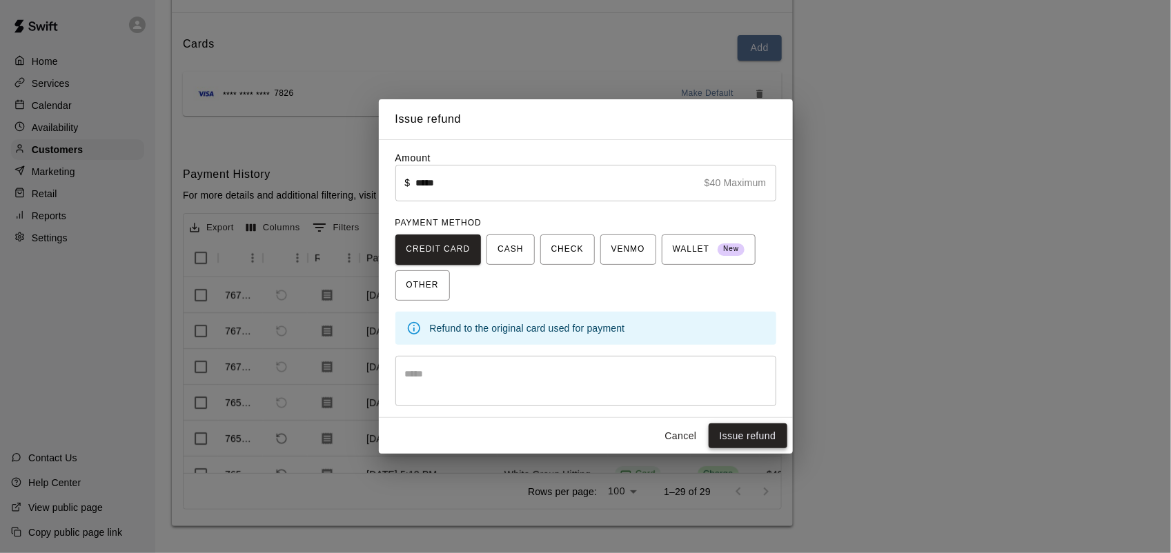
click at [718, 431] on button "Issue refund" at bounding box center [748, 437] width 79 height 26
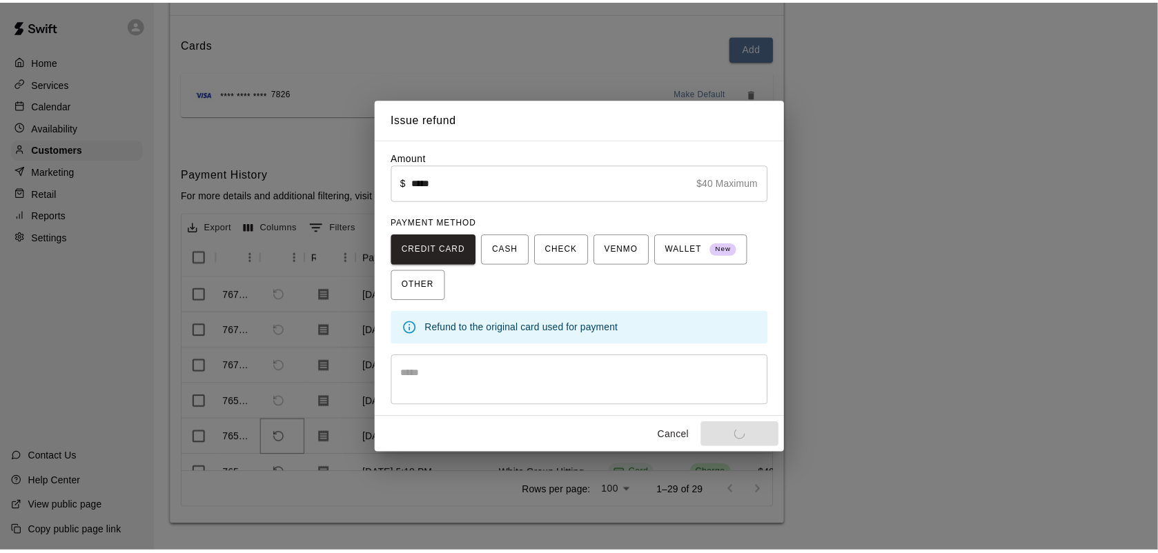
scroll to position [2, 0]
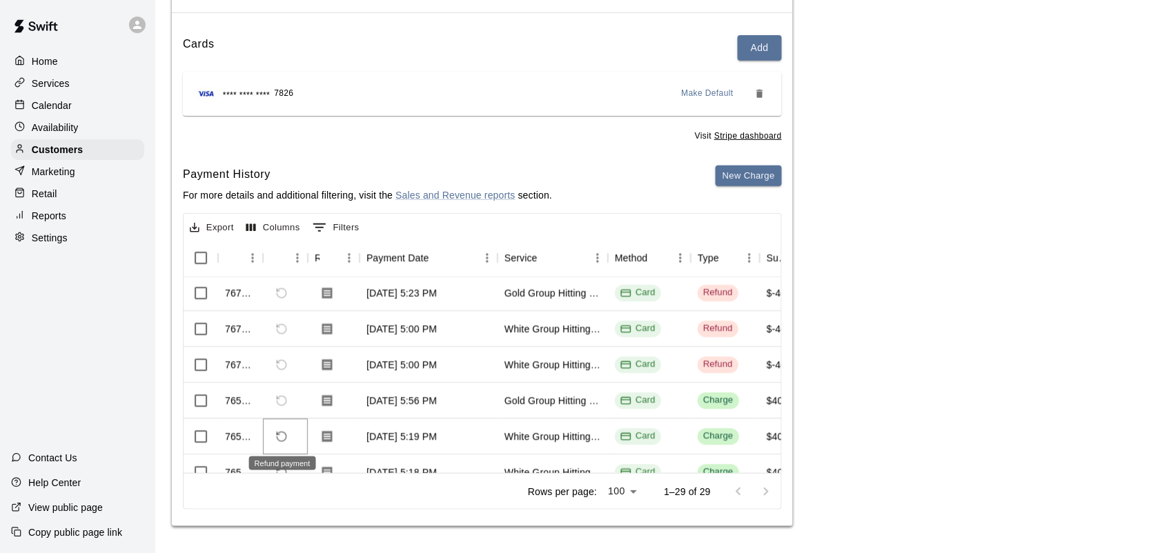
click at [284, 437] on icon "Refund payment" at bounding box center [281, 437] width 12 height 12
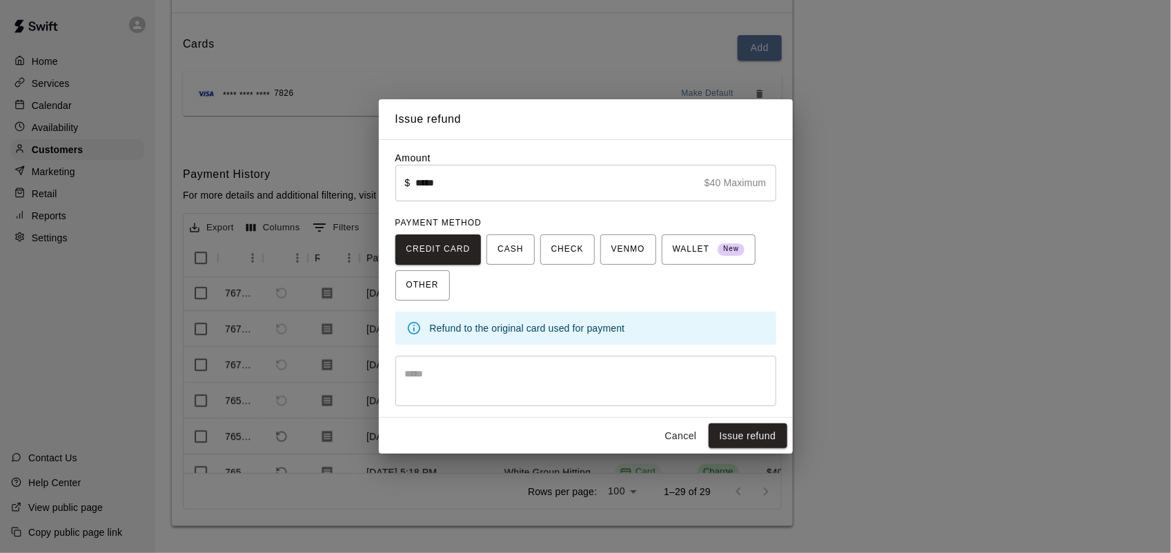
click at [690, 442] on button "Cancel" at bounding box center [681, 437] width 44 height 26
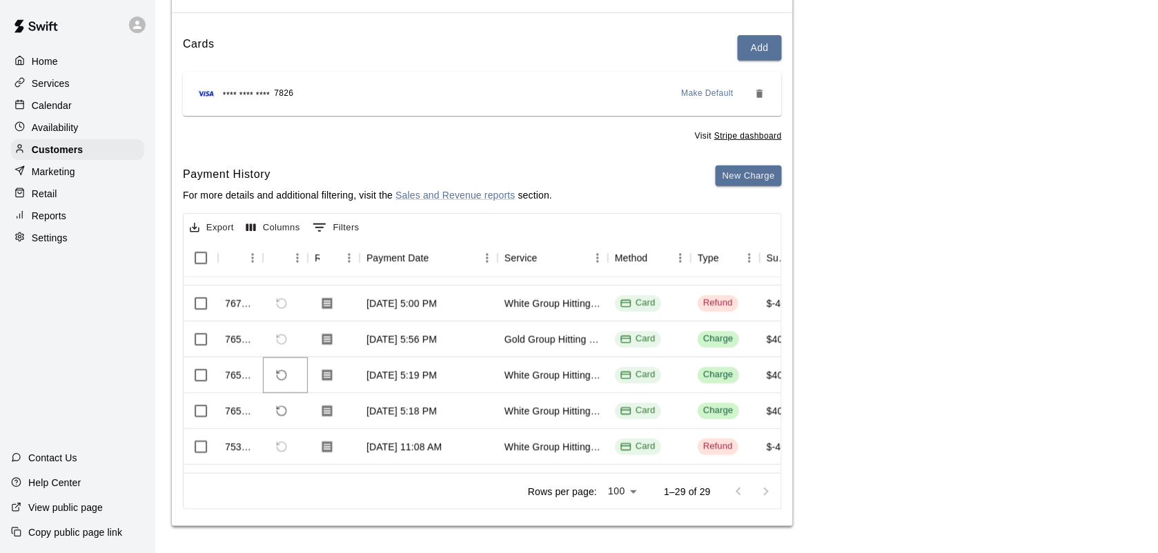
scroll to position [77, 0]
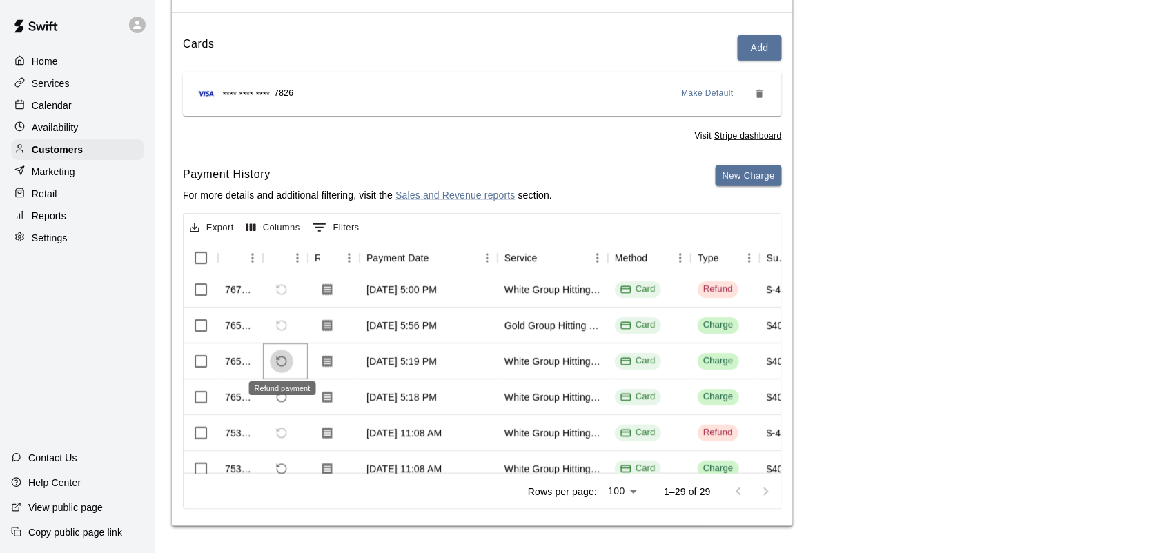
click at [284, 357] on icon "Refund payment" at bounding box center [281, 361] width 12 height 12
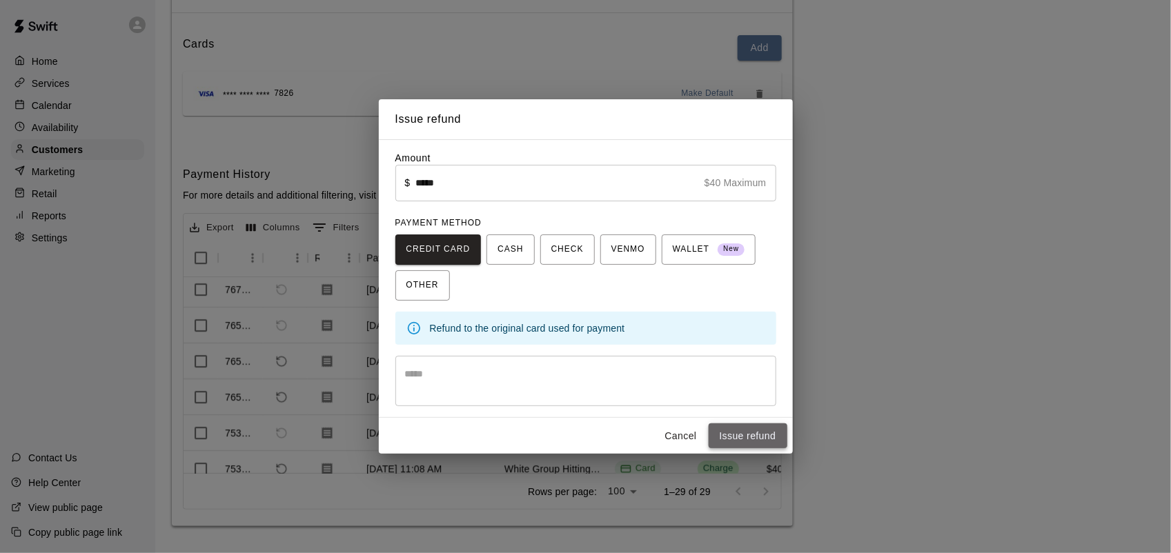
click at [757, 443] on button "Issue refund" at bounding box center [748, 437] width 79 height 26
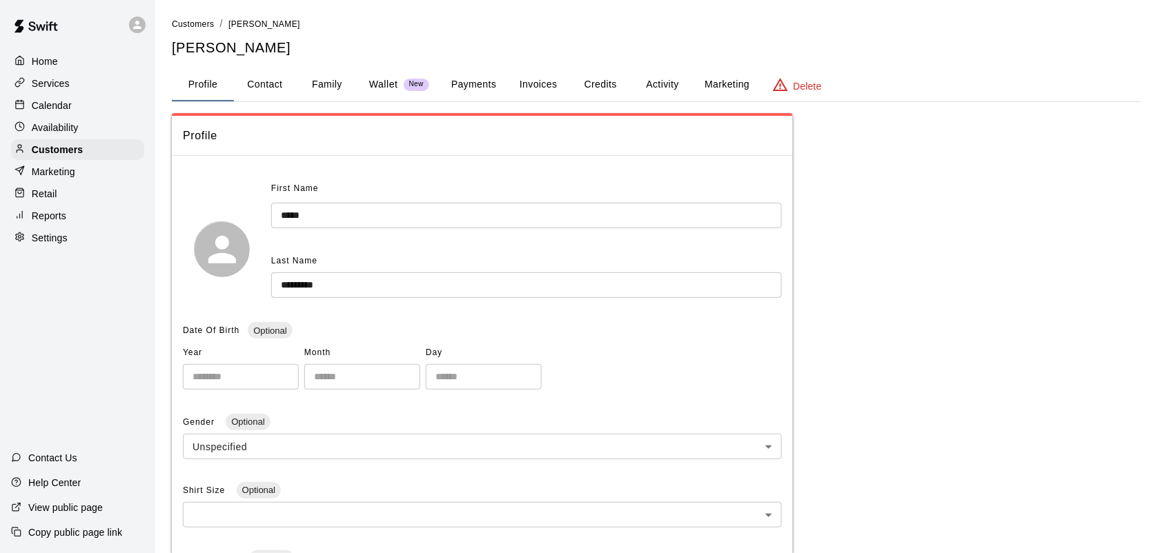
click at [494, 90] on button "Payments" at bounding box center [473, 84] width 67 height 33
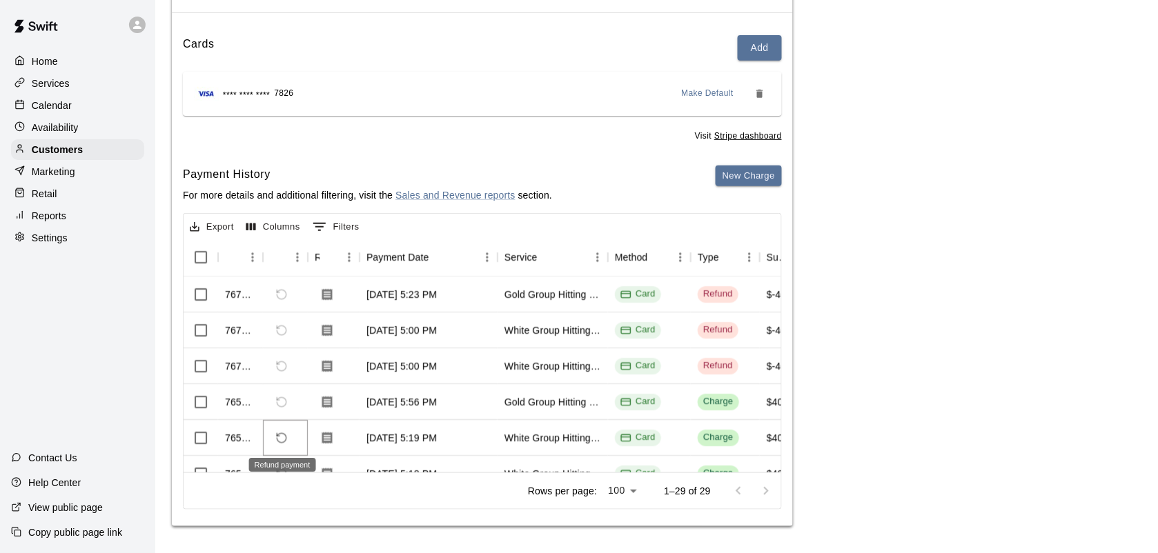
click at [284, 436] on icon "Refund payment" at bounding box center [281, 438] width 12 height 12
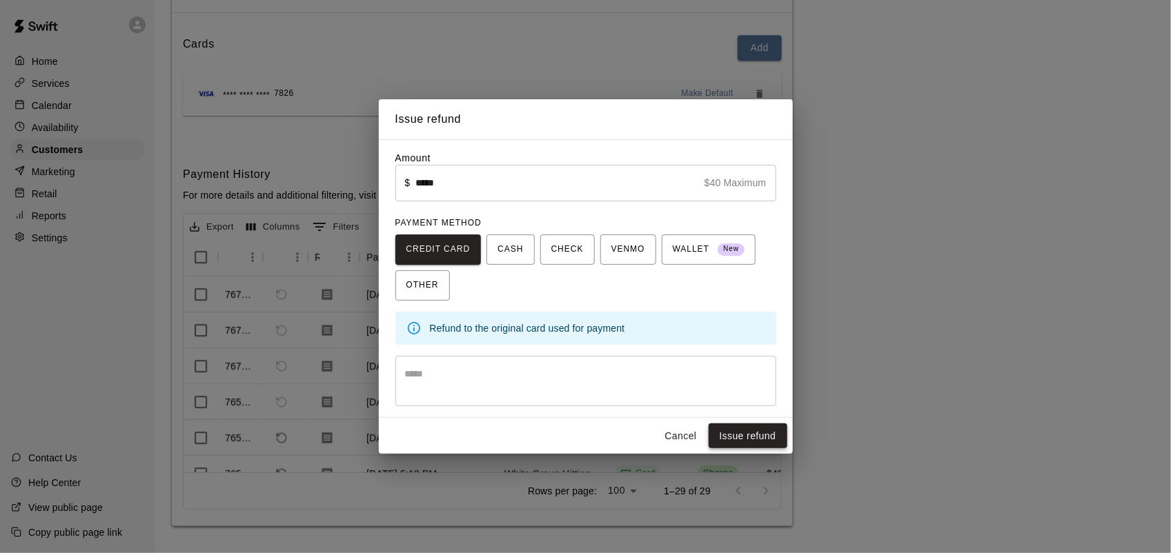
click at [758, 433] on button "Issue refund" at bounding box center [748, 437] width 79 height 26
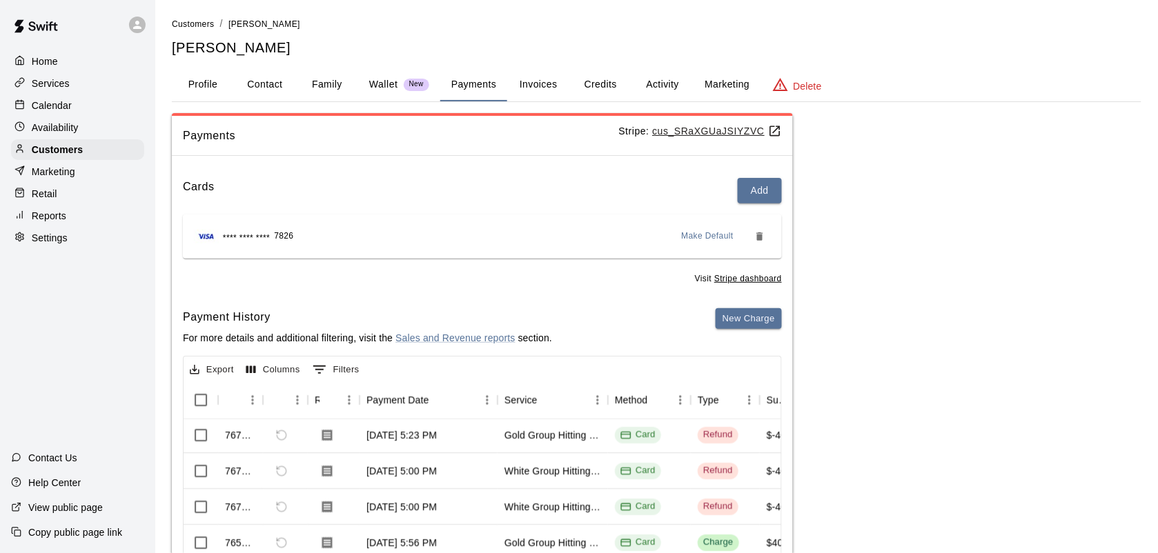
click at [664, 88] on button "Activity" at bounding box center [662, 84] width 62 height 33
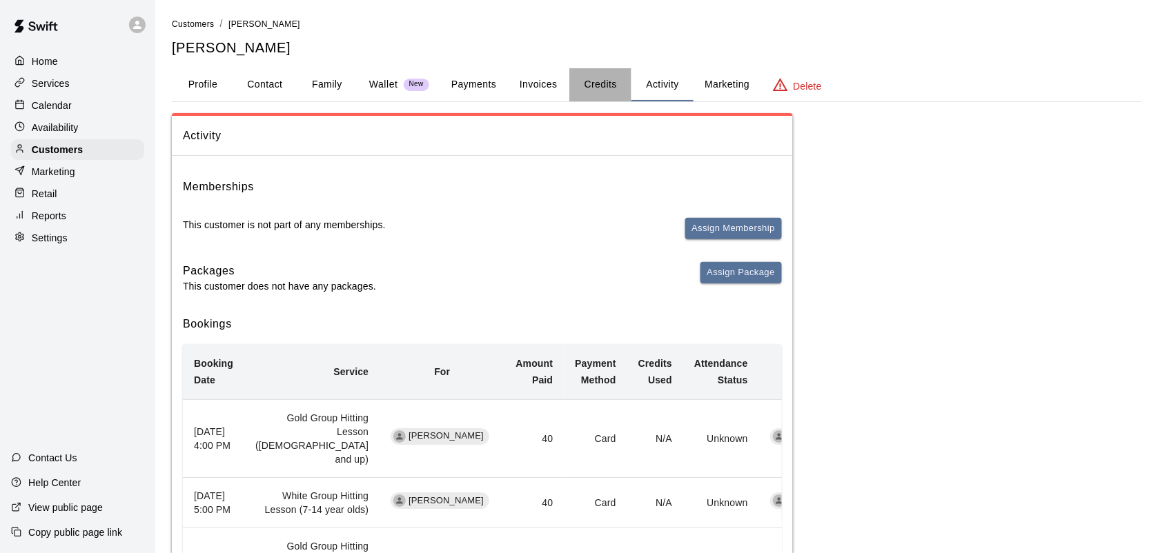
click at [598, 86] on button "Credits" at bounding box center [600, 84] width 62 height 33
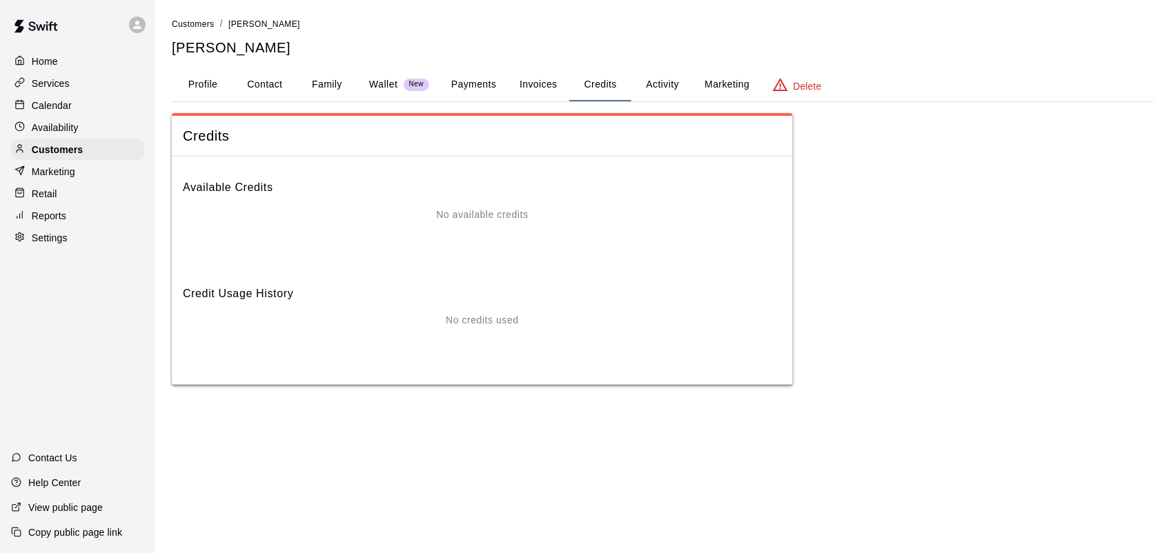
click at [438, 81] on button "Wallet New" at bounding box center [399, 84] width 82 height 33
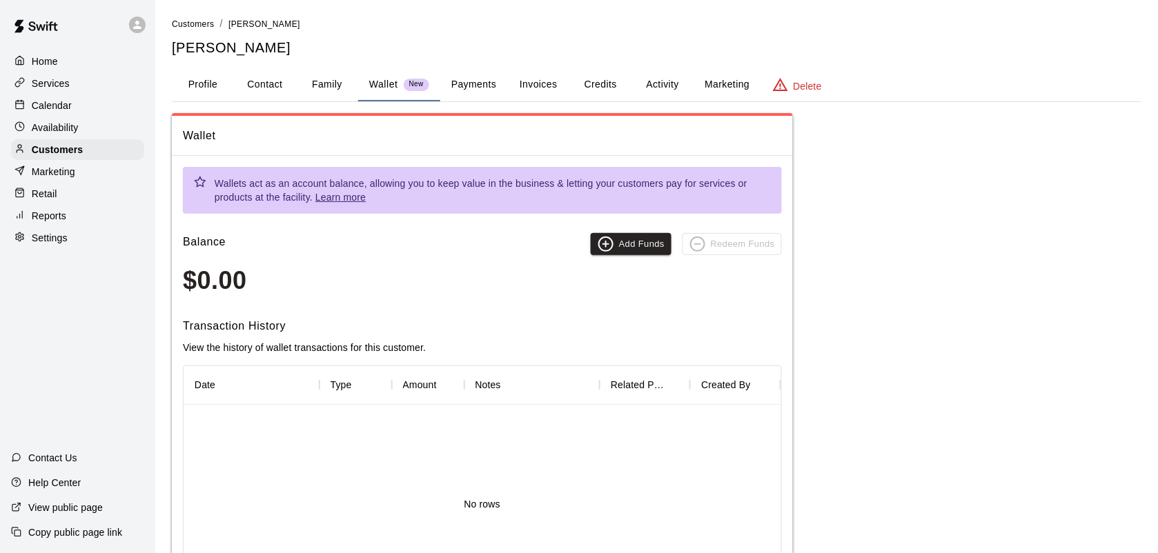
click at [462, 81] on button "Payments" at bounding box center [473, 84] width 67 height 33
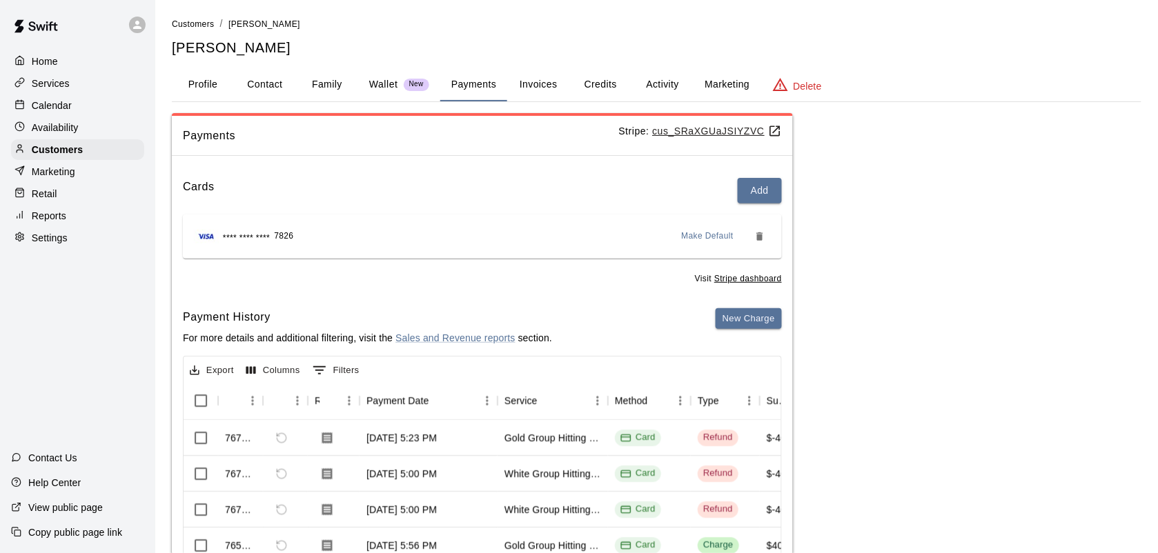
click at [664, 78] on button "Activity" at bounding box center [662, 84] width 62 height 33
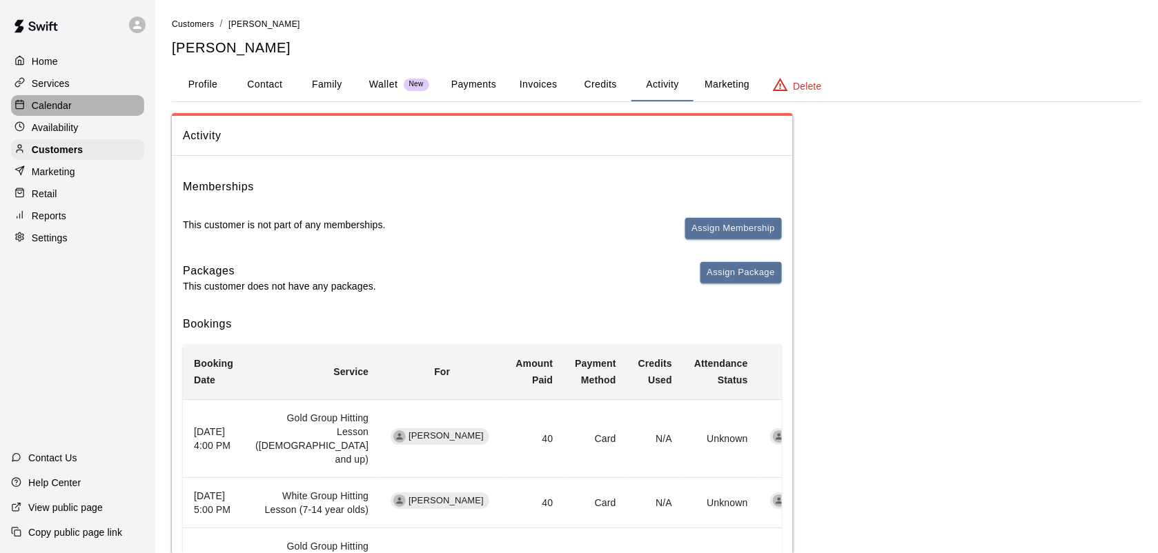
click at [75, 110] on div "Calendar" at bounding box center [77, 105] width 133 height 21
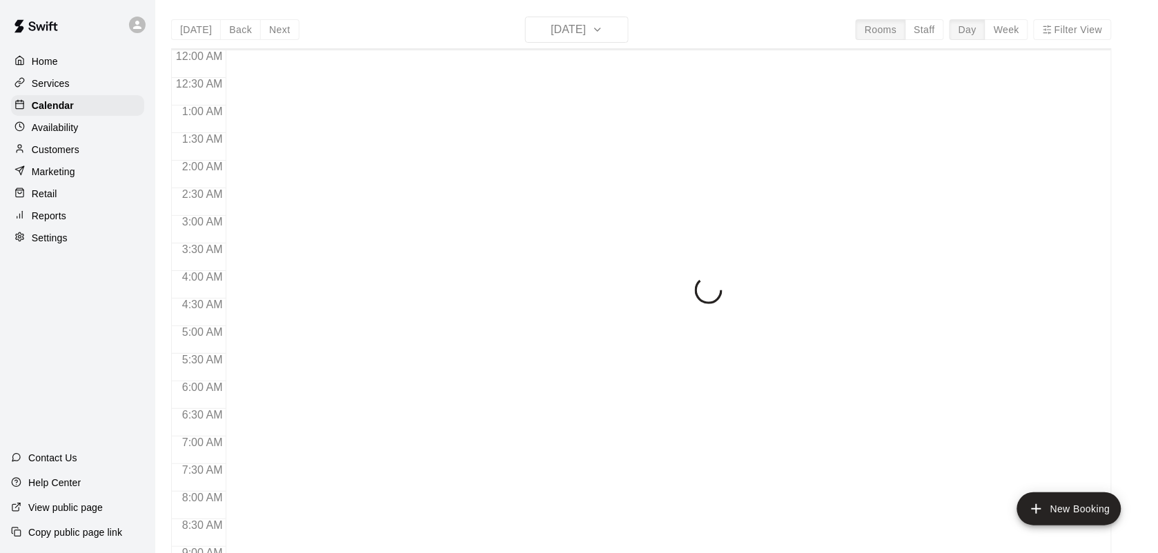
scroll to position [805, 0]
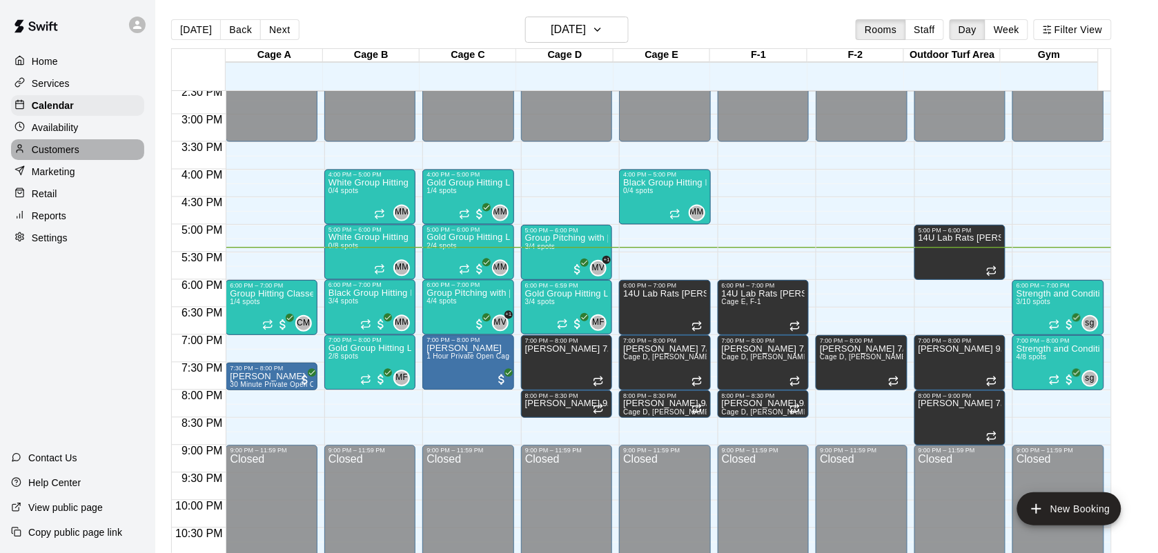
click at [71, 150] on p "Customers" at bounding box center [56, 150] width 48 height 14
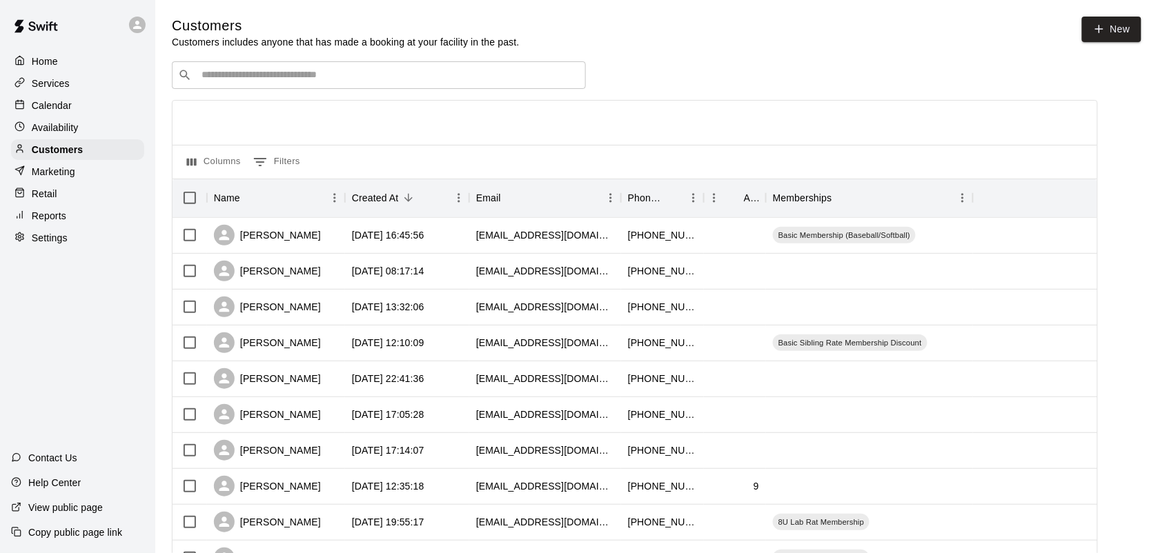
click at [283, 82] on input "Search customers by name or email" at bounding box center [388, 75] width 382 height 14
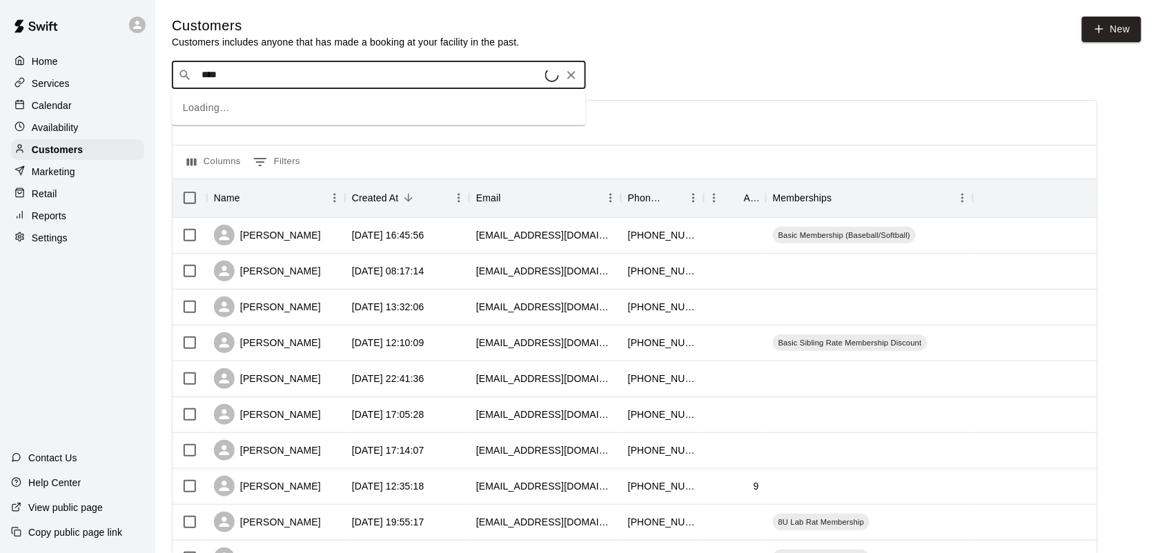
type input "*****"
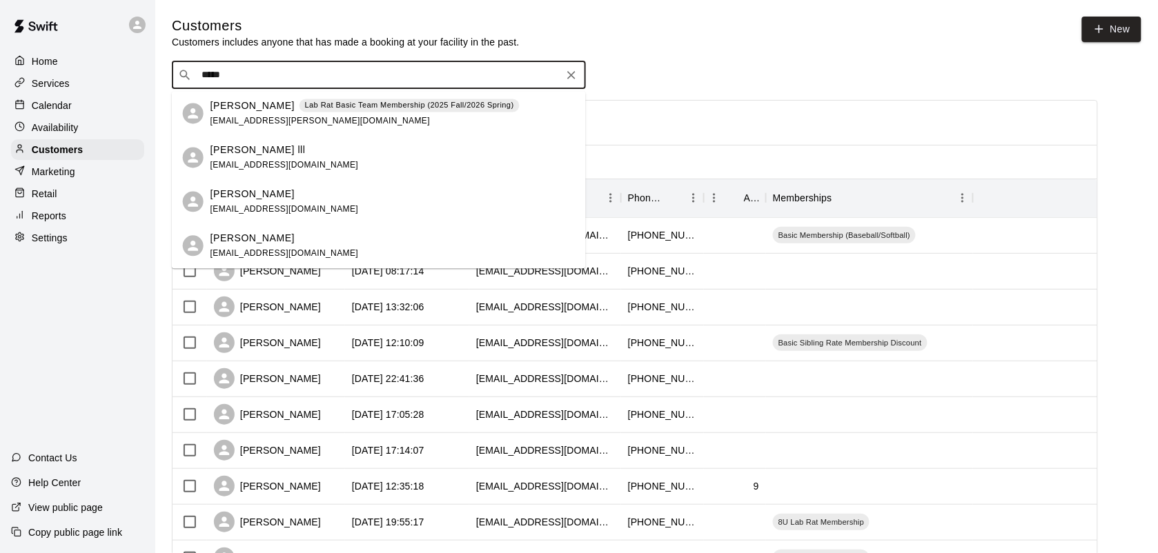
click at [287, 183] on div "[PERSON_NAME] [EMAIL_ADDRESS][DOMAIN_NAME]" at bounding box center [379, 202] width 414 height 44
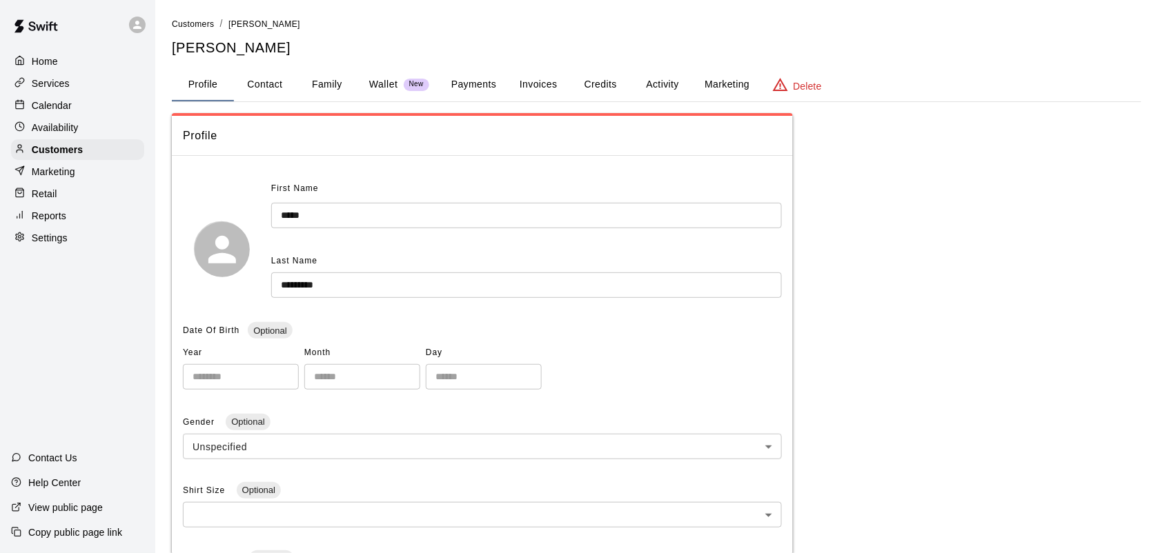
click at [343, 88] on button "Family" at bounding box center [327, 84] width 62 height 33
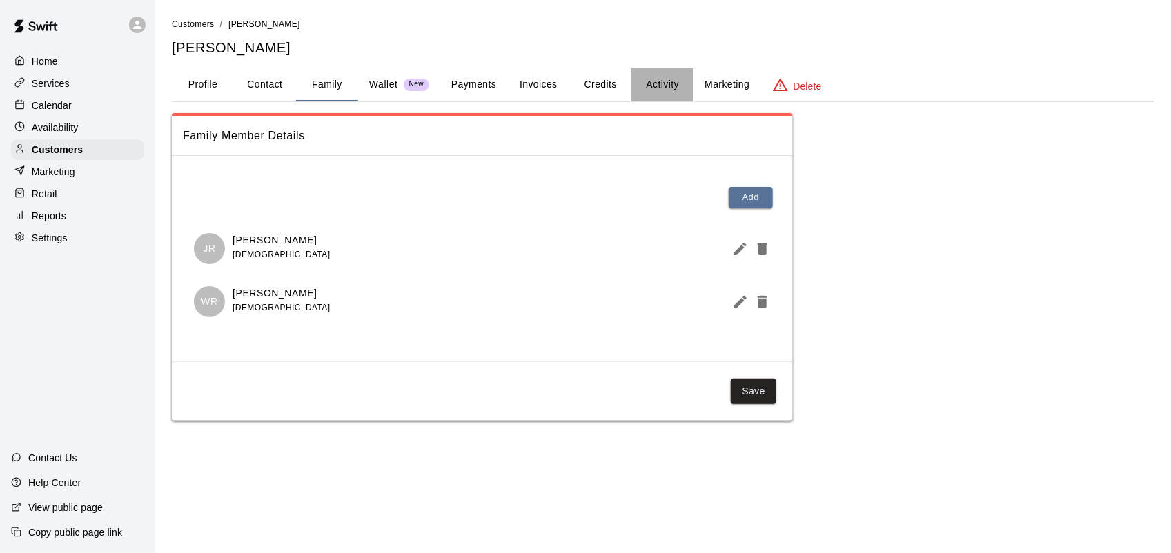
click at [673, 83] on button "Activity" at bounding box center [662, 84] width 62 height 33
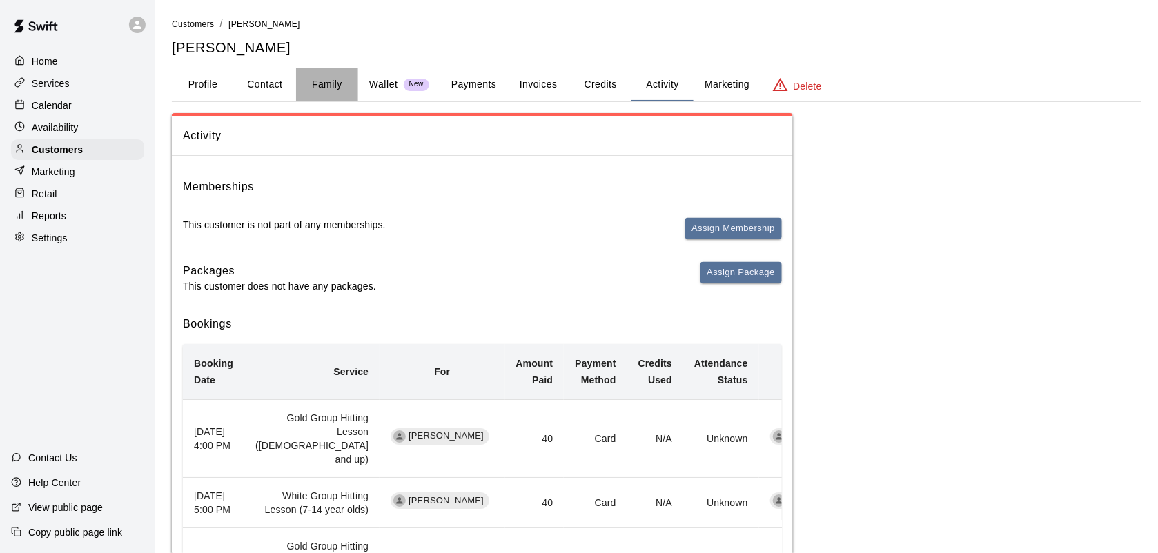
click at [335, 83] on button "Family" at bounding box center [327, 84] width 62 height 33
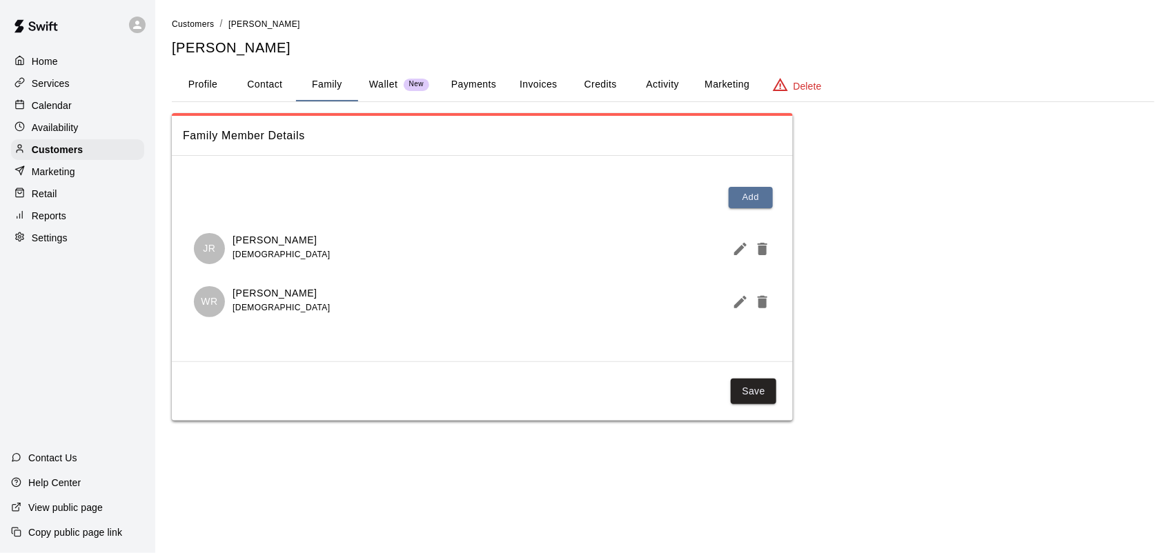
click at [483, 83] on button "Payments" at bounding box center [473, 84] width 67 height 33
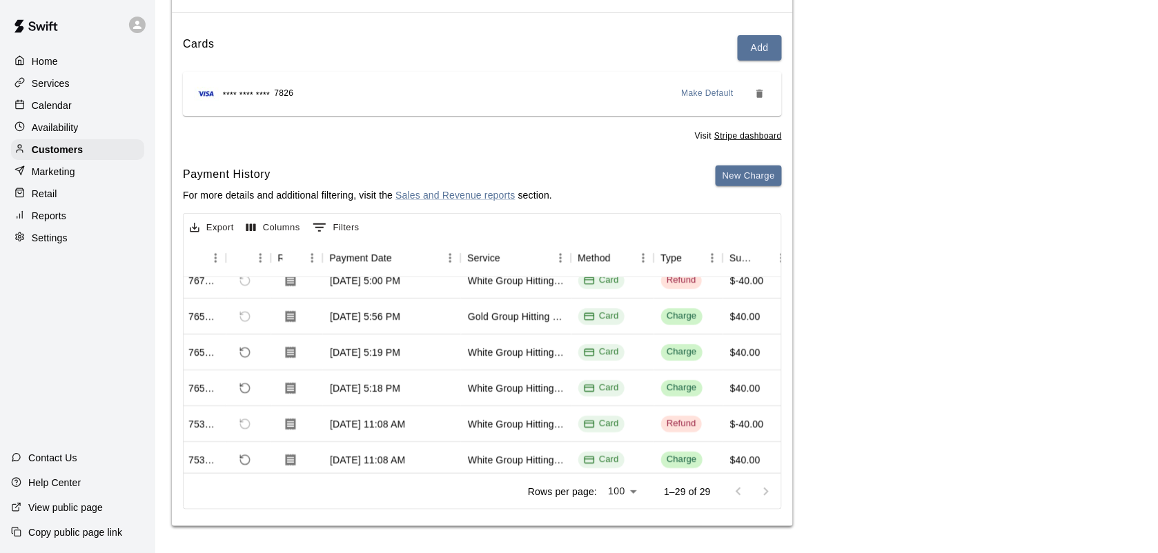
scroll to position [86, 0]
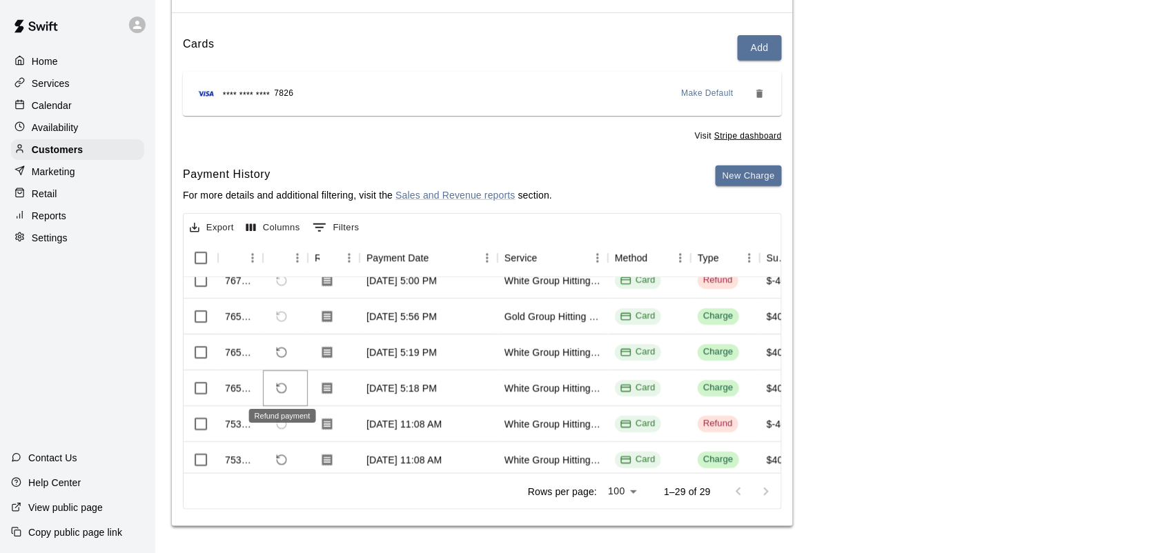
click at [277, 387] on icon "Refund payment" at bounding box center [281, 388] width 12 height 12
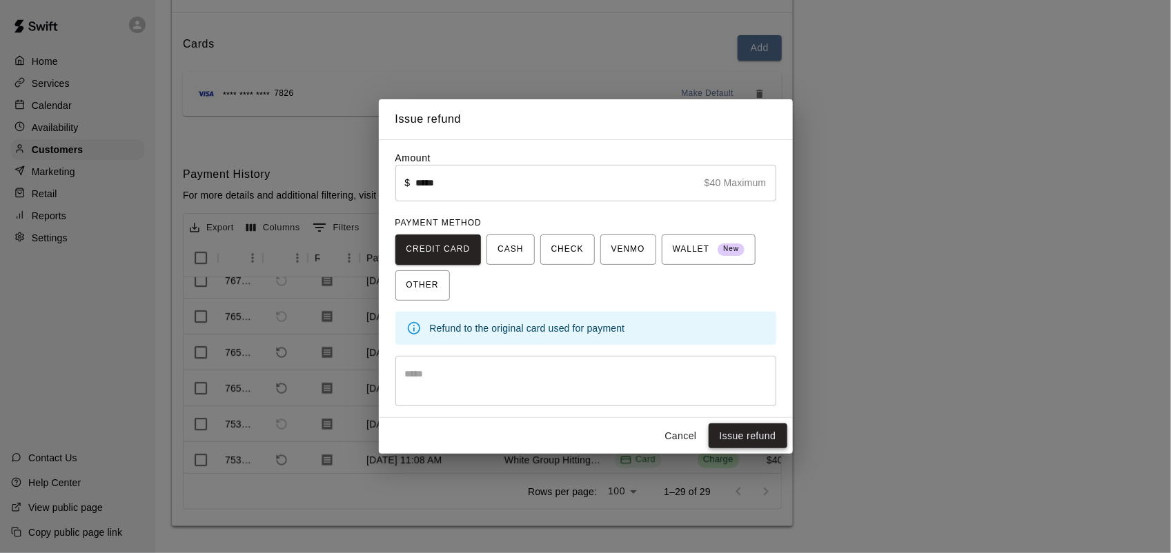
click at [750, 431] on button "Issue refund" at bounding box center [748, 437] width 79 height 26
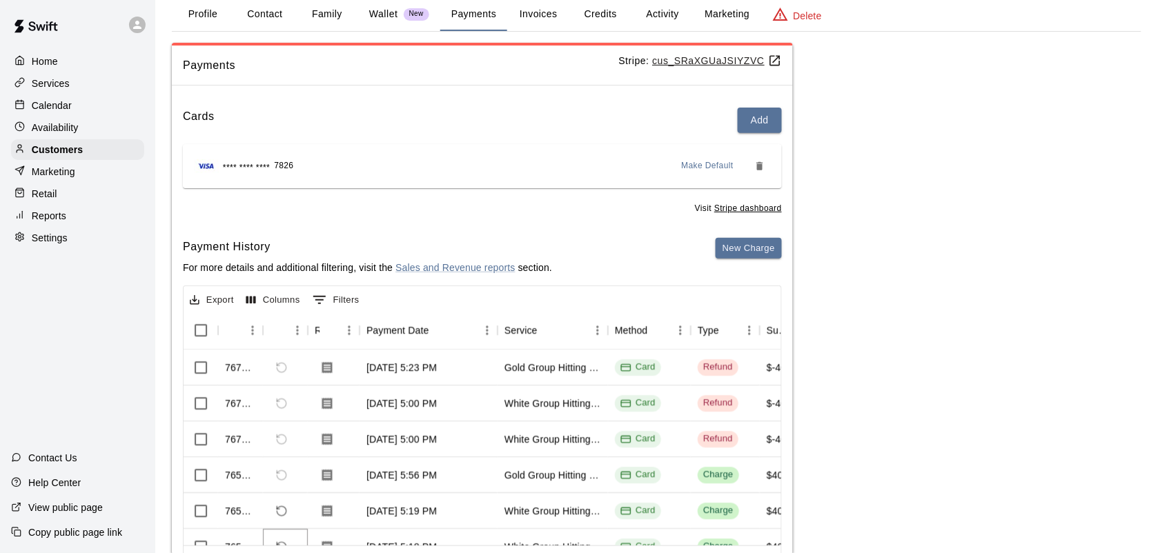
scroll to position [0, 0]
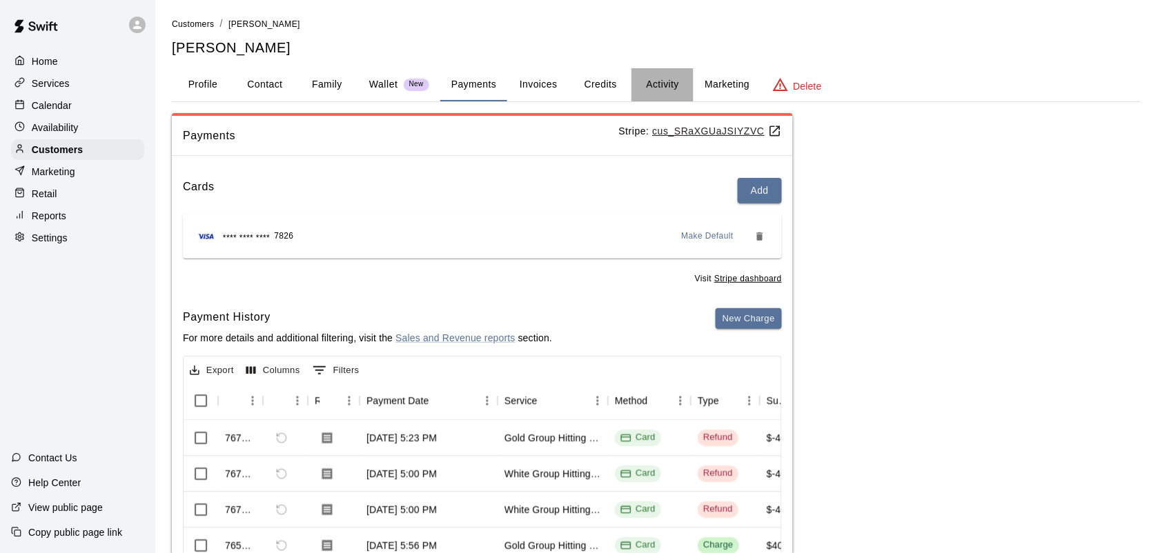
click at [656, 83] on button "Activity" at bounding box center [662, 84] width 62 height 33
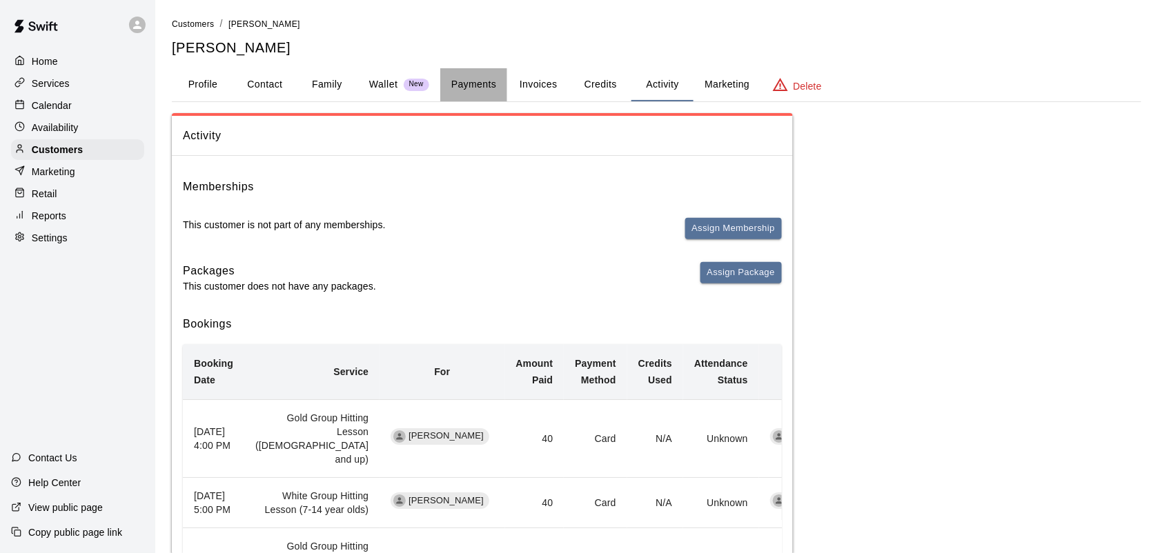
click at [491, 84] on button "Payments" at bounding box center [473, 84] width 67 height 33
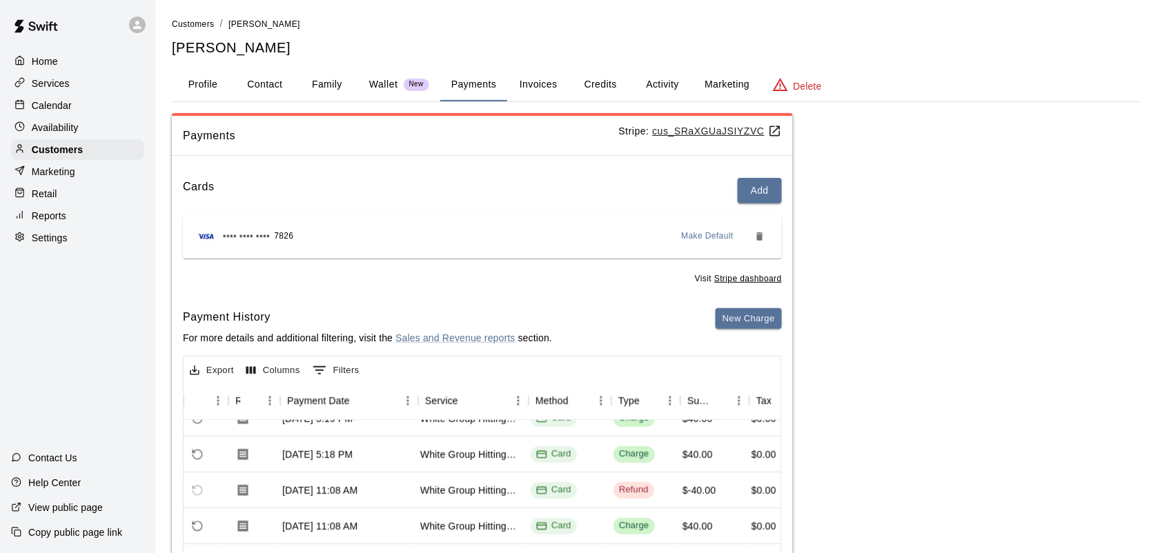
scroll to position [163, 0]
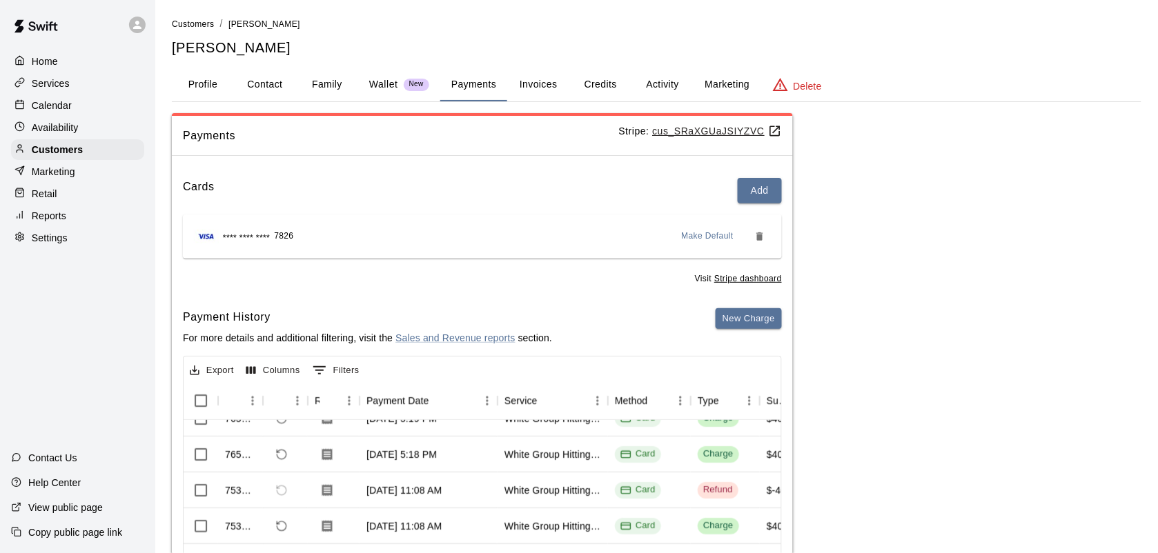
click at [68, 88] on p "Services" at bounding box center [51, 84] width 38 height 14
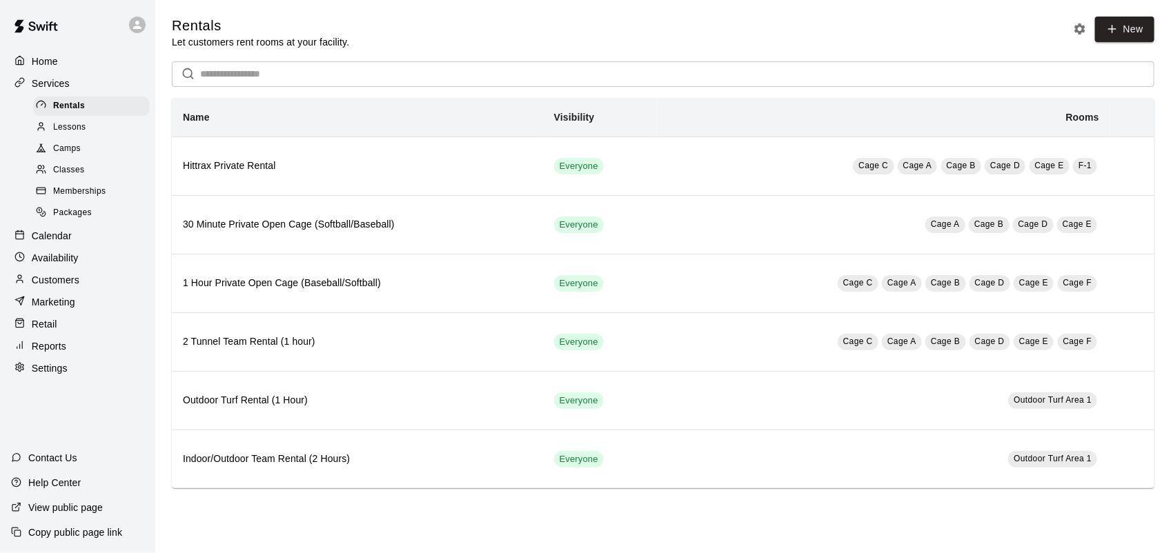
click at [60, 243] on p "Calendar" at bounding box center [52, 236] width 40 height 14
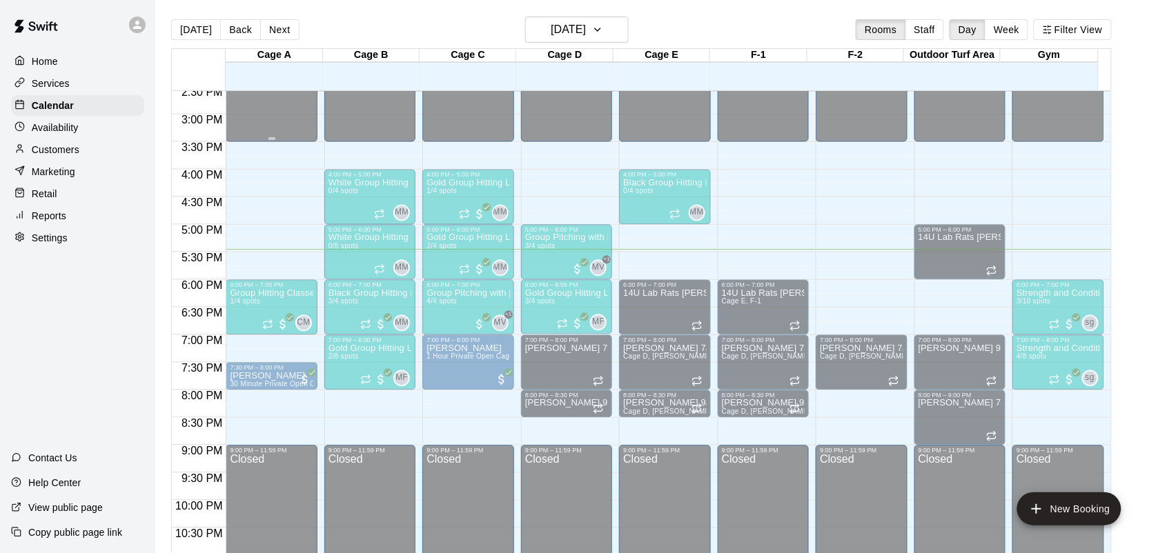
scroll to position [377, 0]
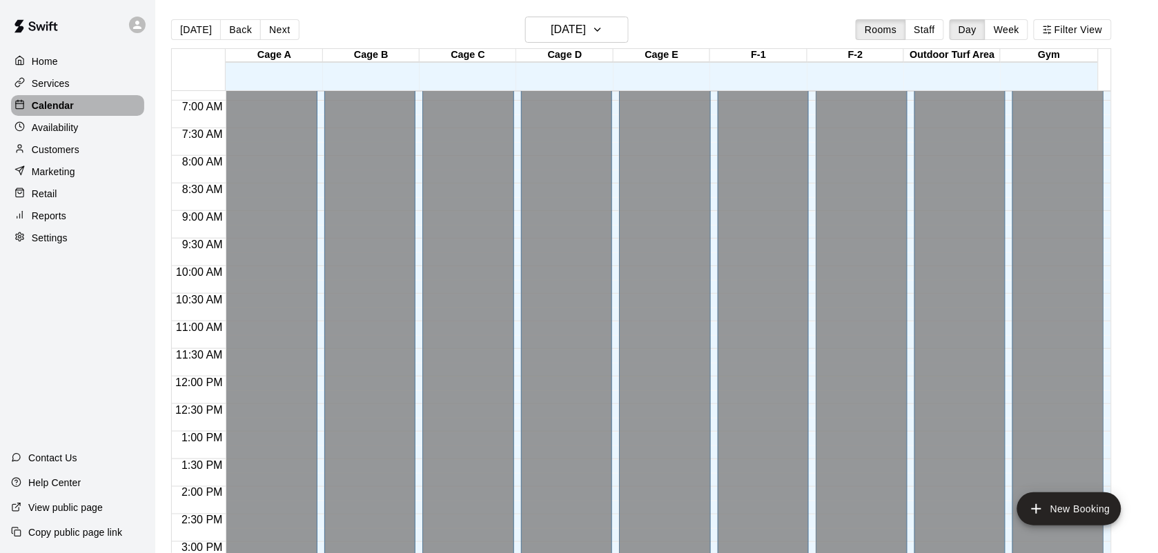
click at [64, 106] on p "Calendar" at bounding box center [53, 106] width 42 height 14
click at [53, 57] on p "Home" at bounding box center [45, 62] width 26 height 14
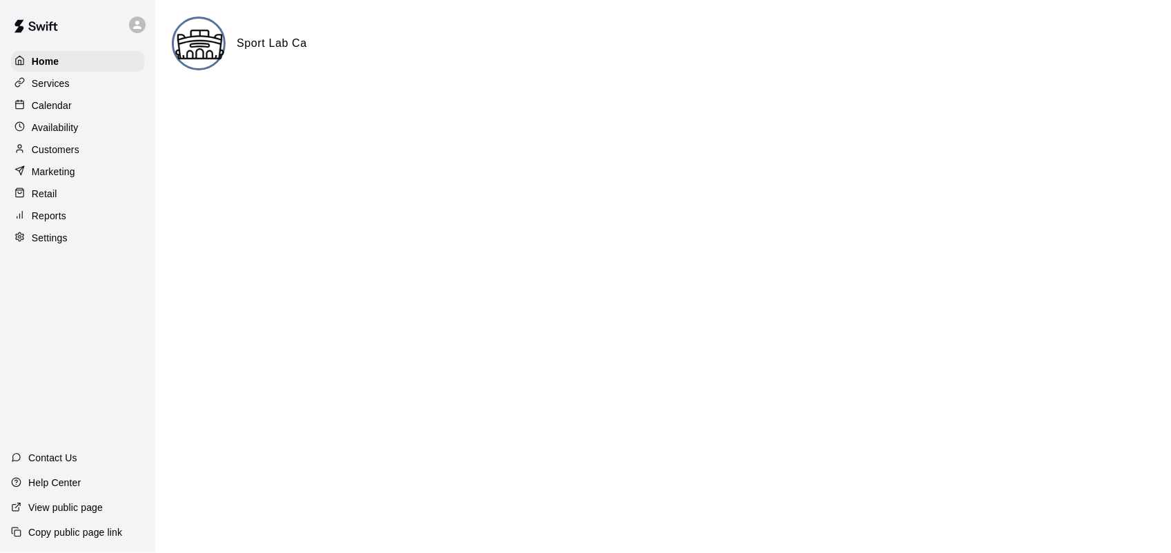
click at [59, 102] on p "Calendar" at bounding box center [52, 106] width 40 height 14
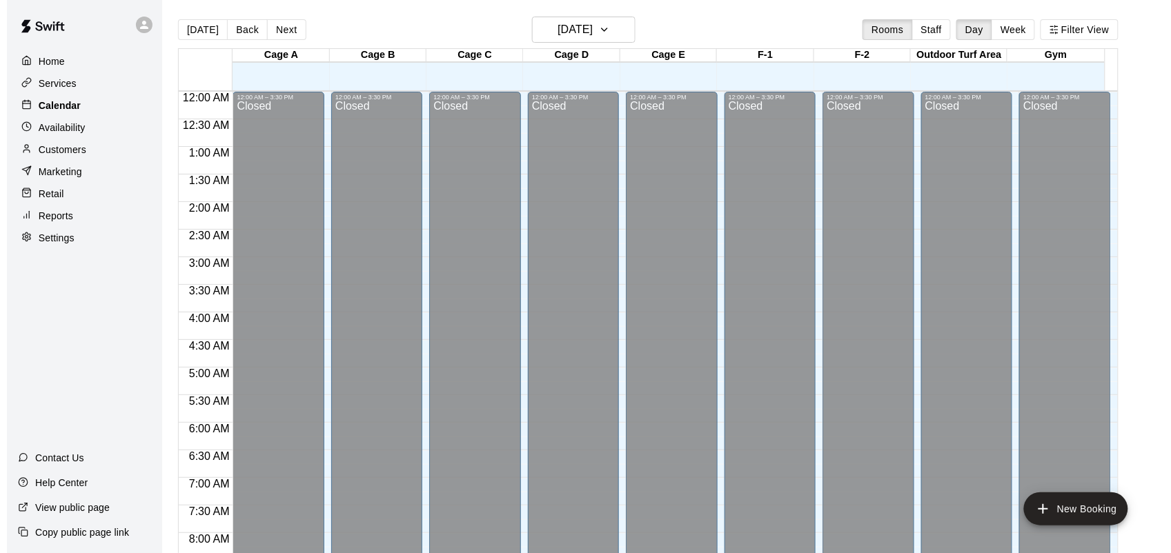
scroll to position [805, 0]
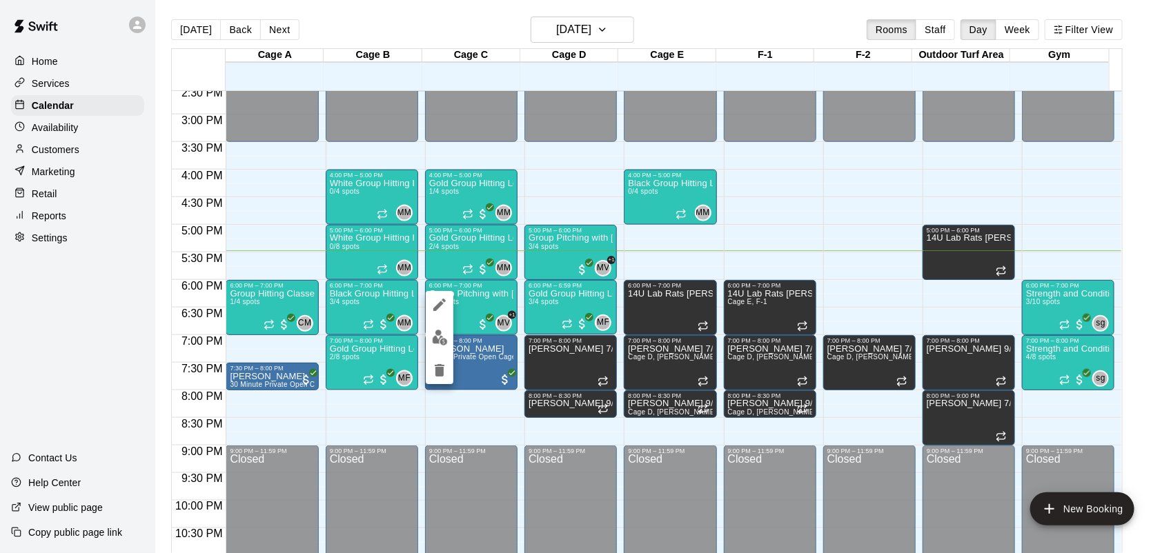
click at [435, 342] on img "edit" at bounding box center [440, 338] width 16 height 16
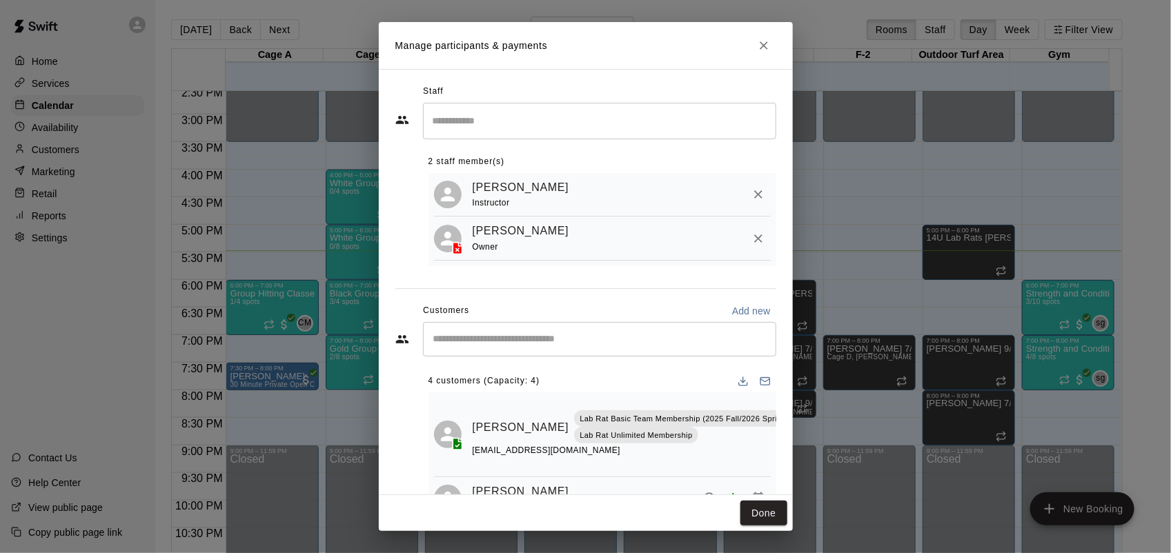
click at [447, 357] on div "​" at bounding box center [599, 339] width 353 height 35
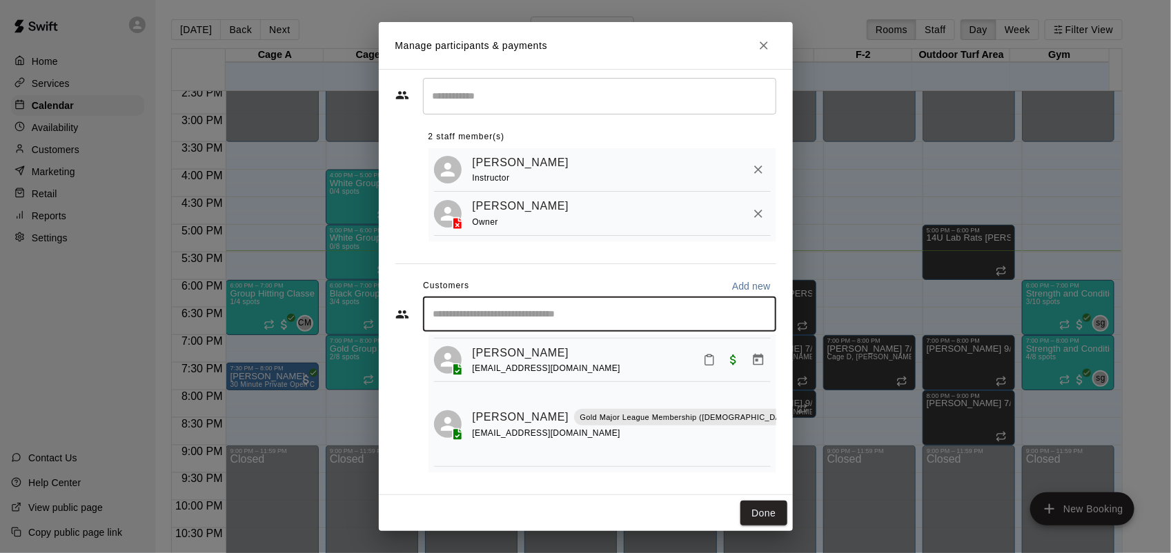
scroll to position [115, 0]
click at [774, 48] on button "Close" at bounding box center [763, 45] width 25 height 25
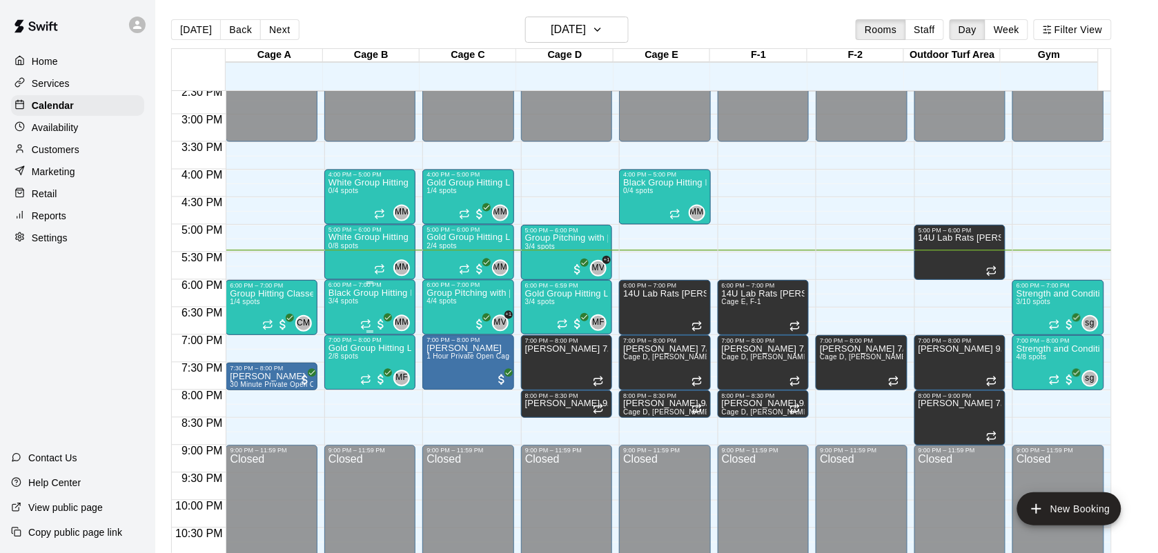
click at [362, 316] on div "MM 0" at bounding box center [385, 323] width 50 height 17
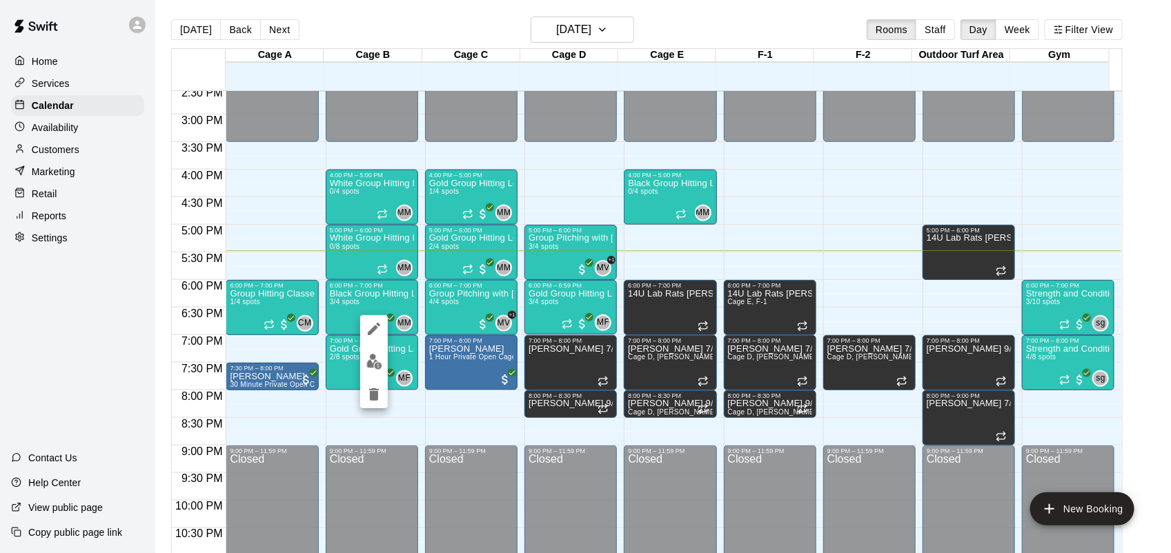
click at [369, 371] on button "edit" at bounding box center [374, 361] width 28 height 27
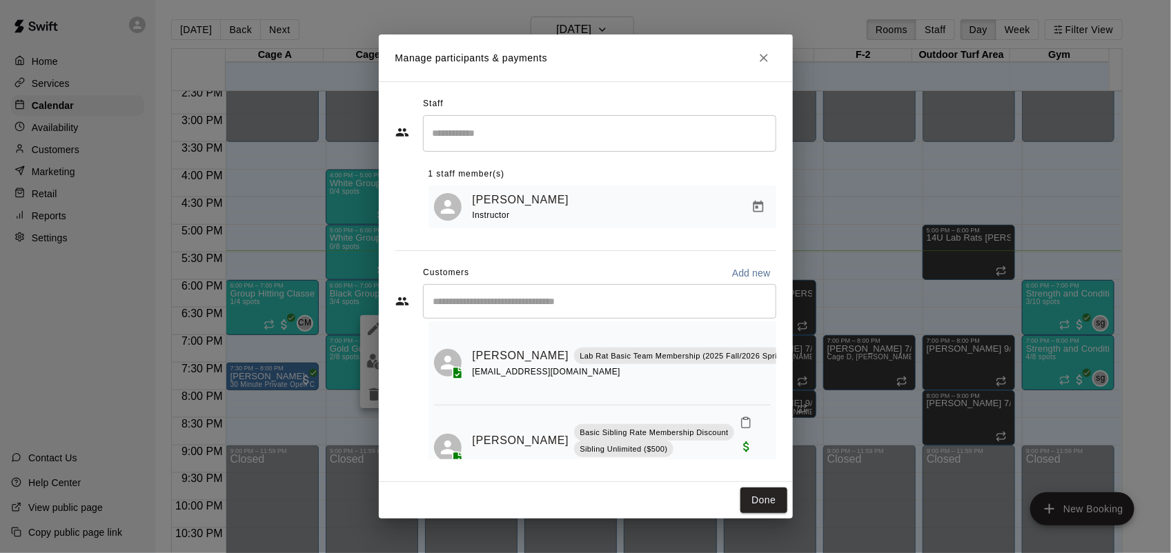
scroll to position [126, 0]
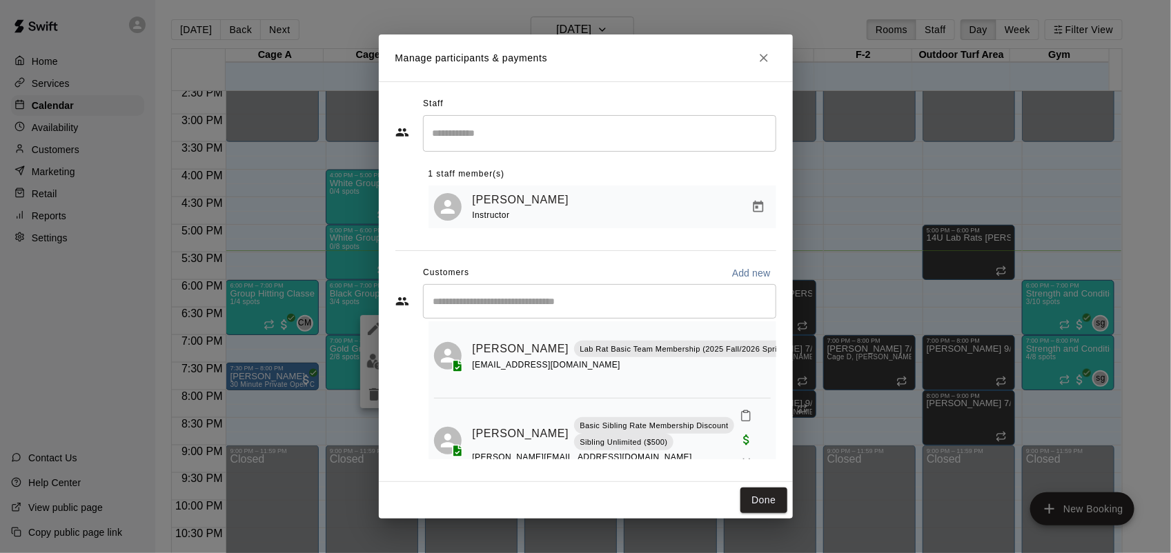
click at [756, 49] on button "Close" at bounding box center [763, 58] width 25 height 25
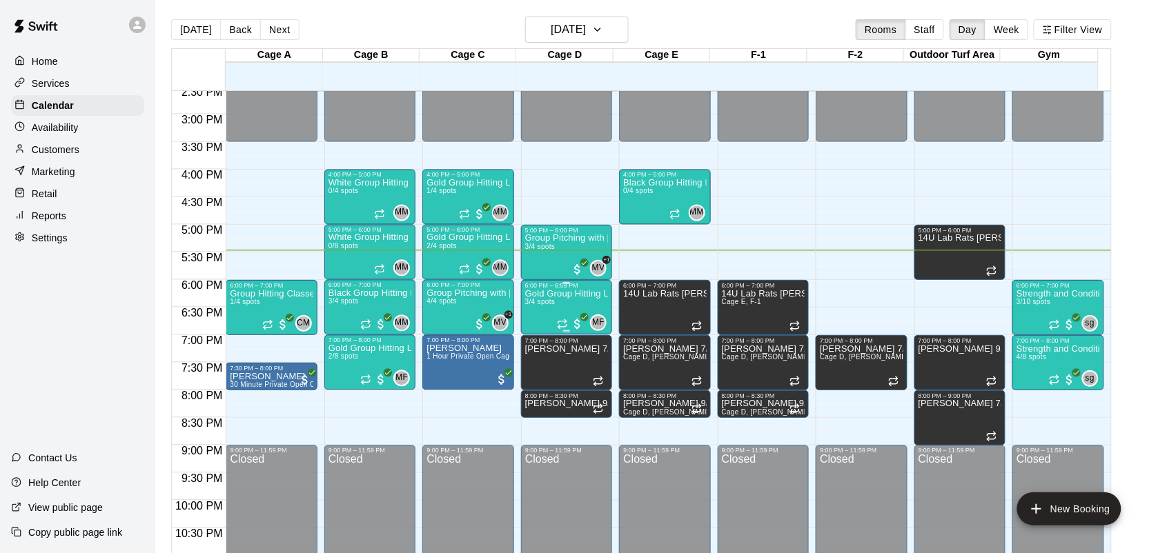
click at [543, 304] on span "3/4 spots" at bounding box center [540, 302] width 30 height 8
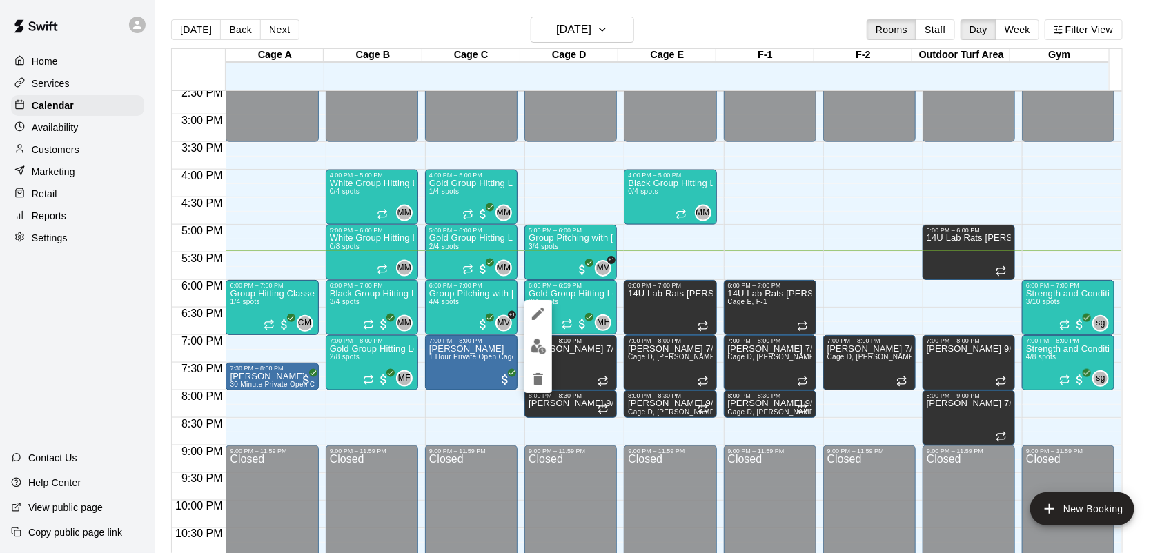
click at [529, 349] on button "edit" at bounding box center [538, 346] width 28 height 27
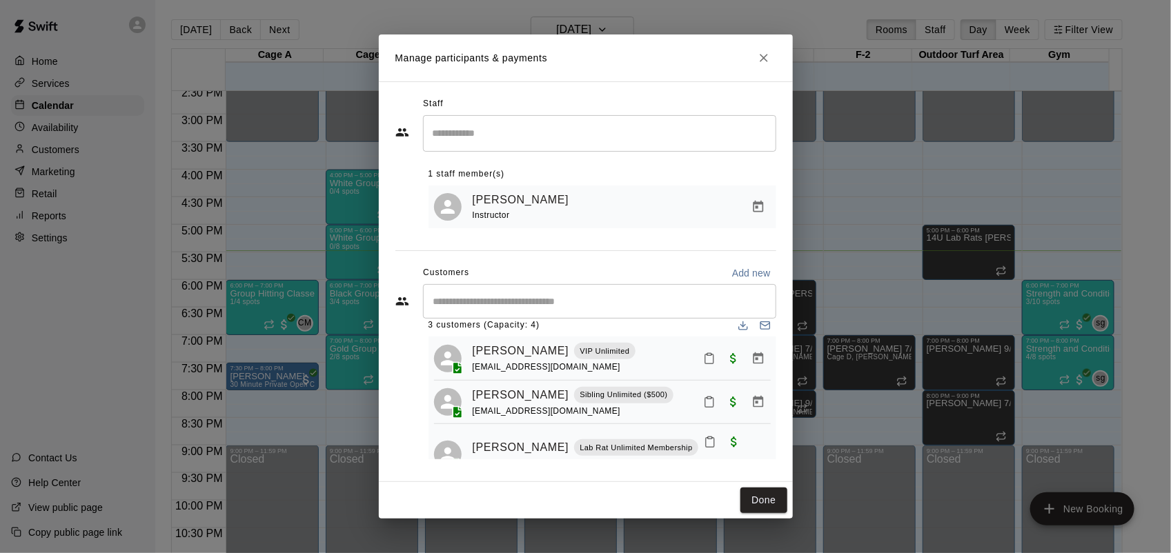
scroll to position [38, 0]
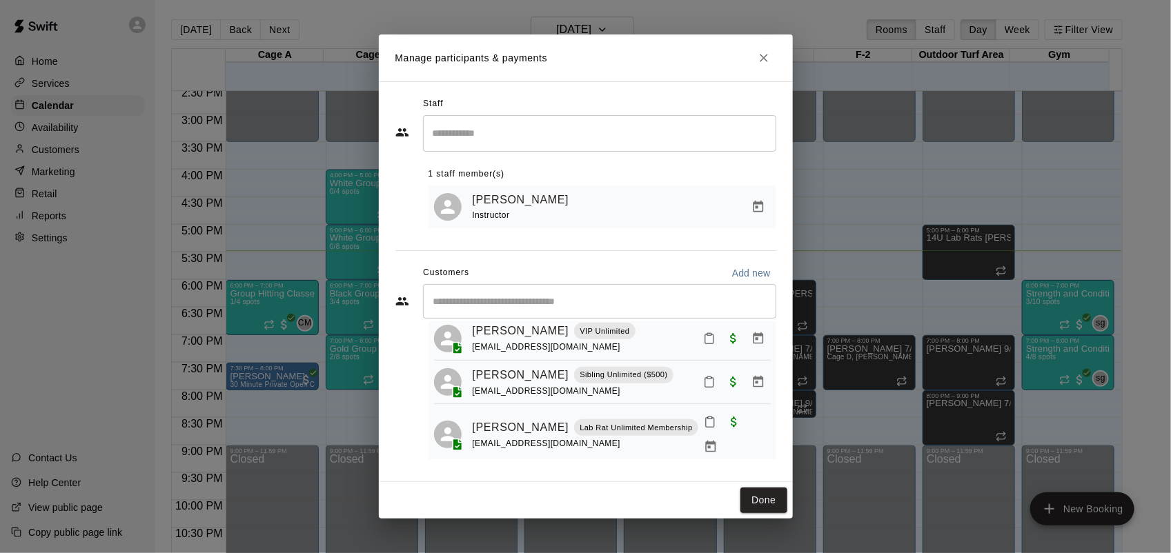
click at [759, 64] on button "Close" at bounding box center [763, 58] width 25 height 25
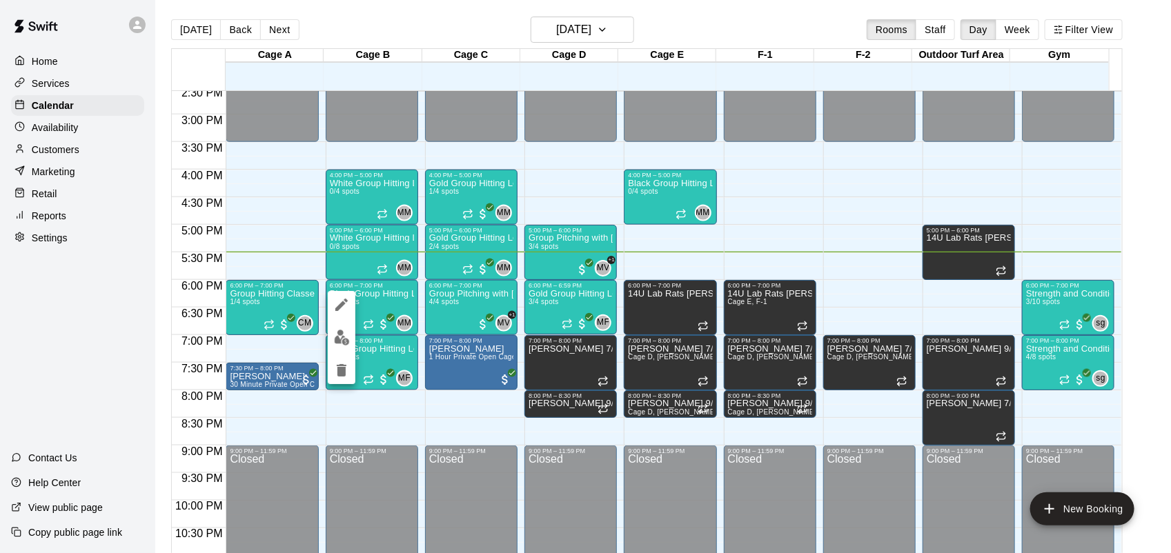
click at [344, 344] on img "edit" at bounding box center [342, 338] width 16 height 16
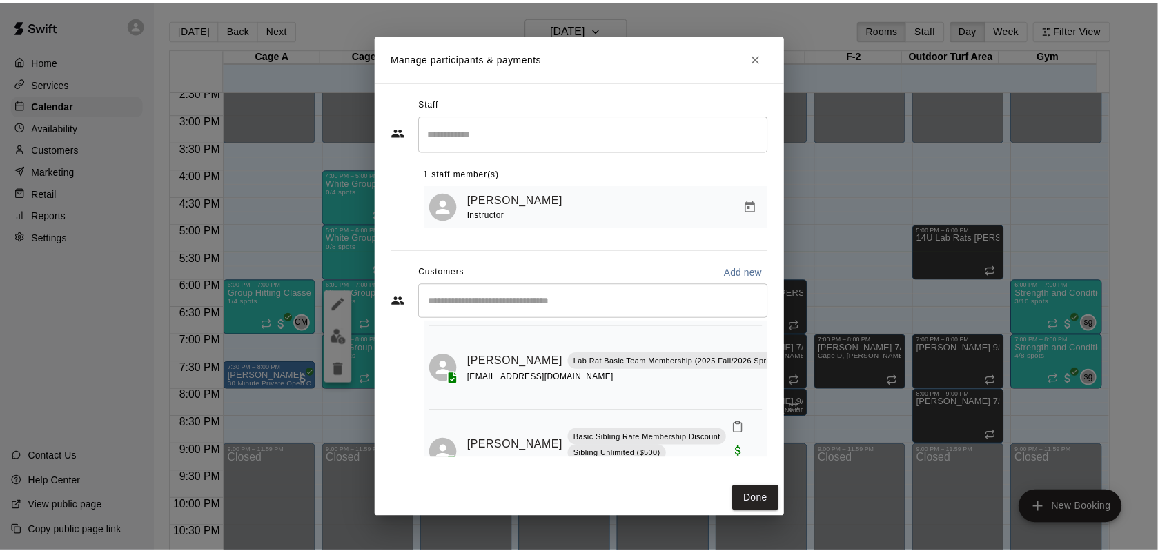
scroll to position [114, 0]
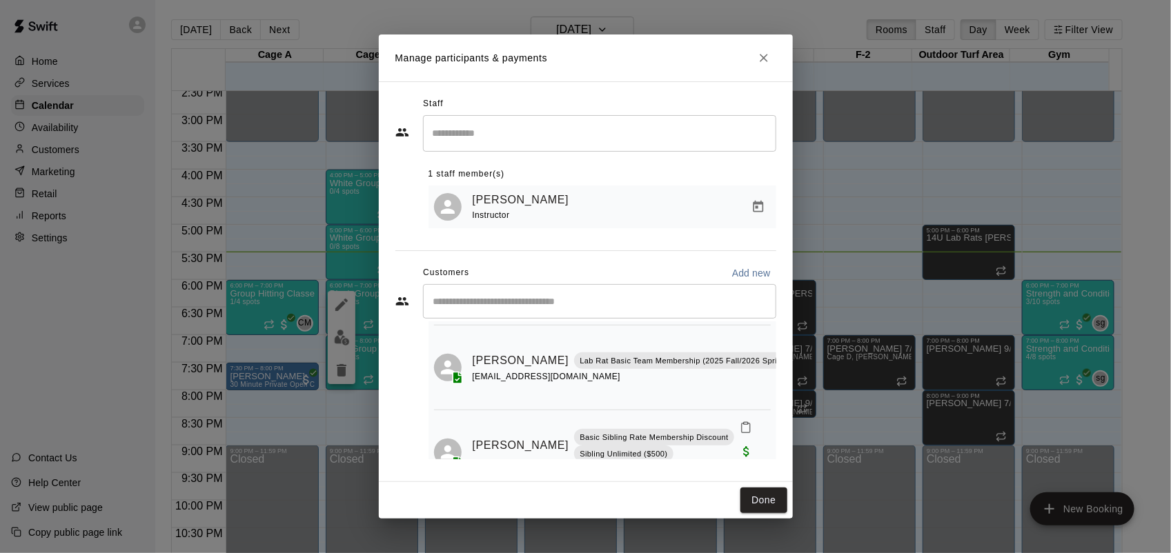
click at [757, 62] on icon "Close" at bounding box center [764, 58] width 14 height 14
